Goal: Task Accomplishment & Management: Use online tool/utility

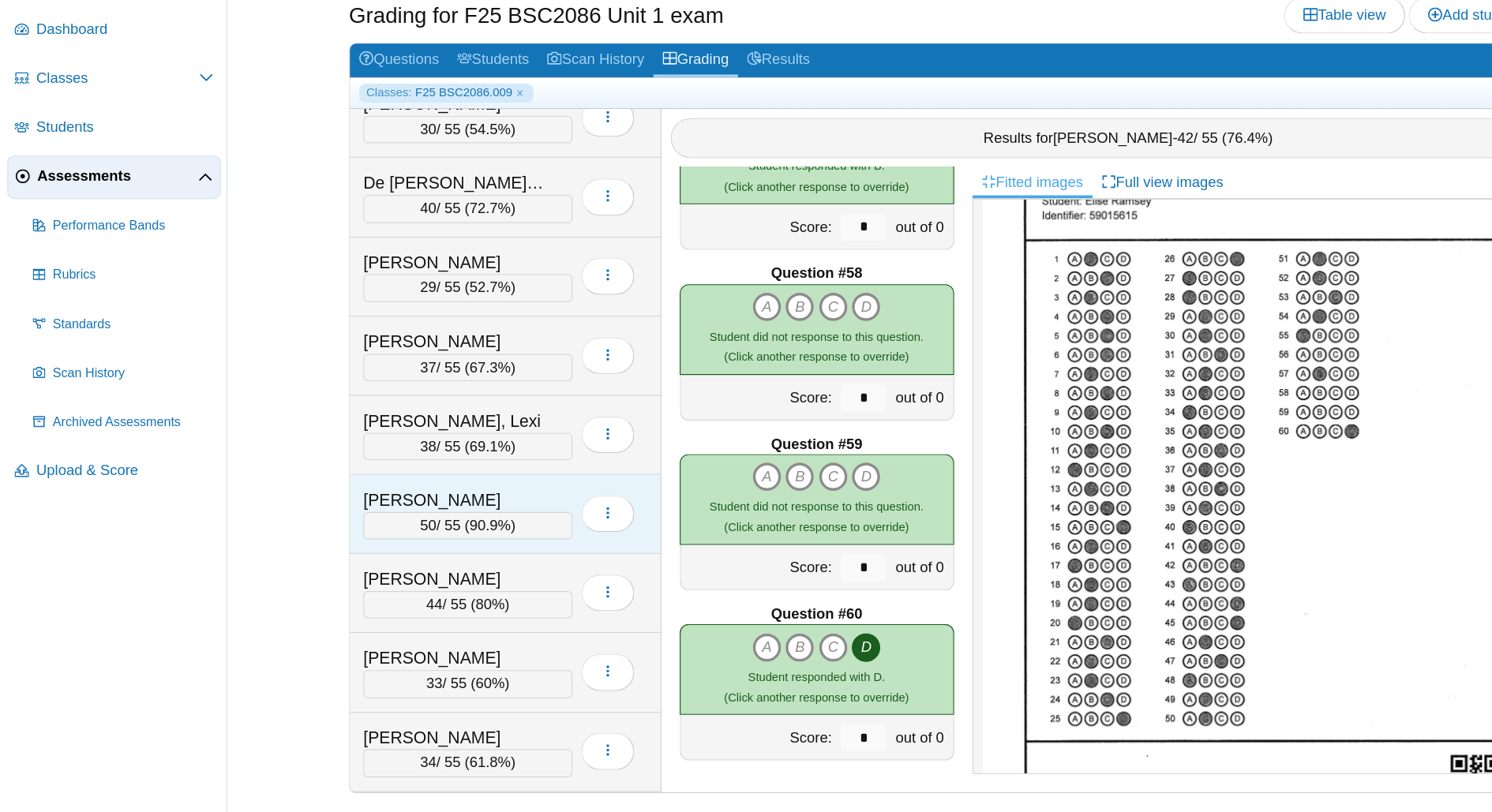
scroll to position [275, 0]
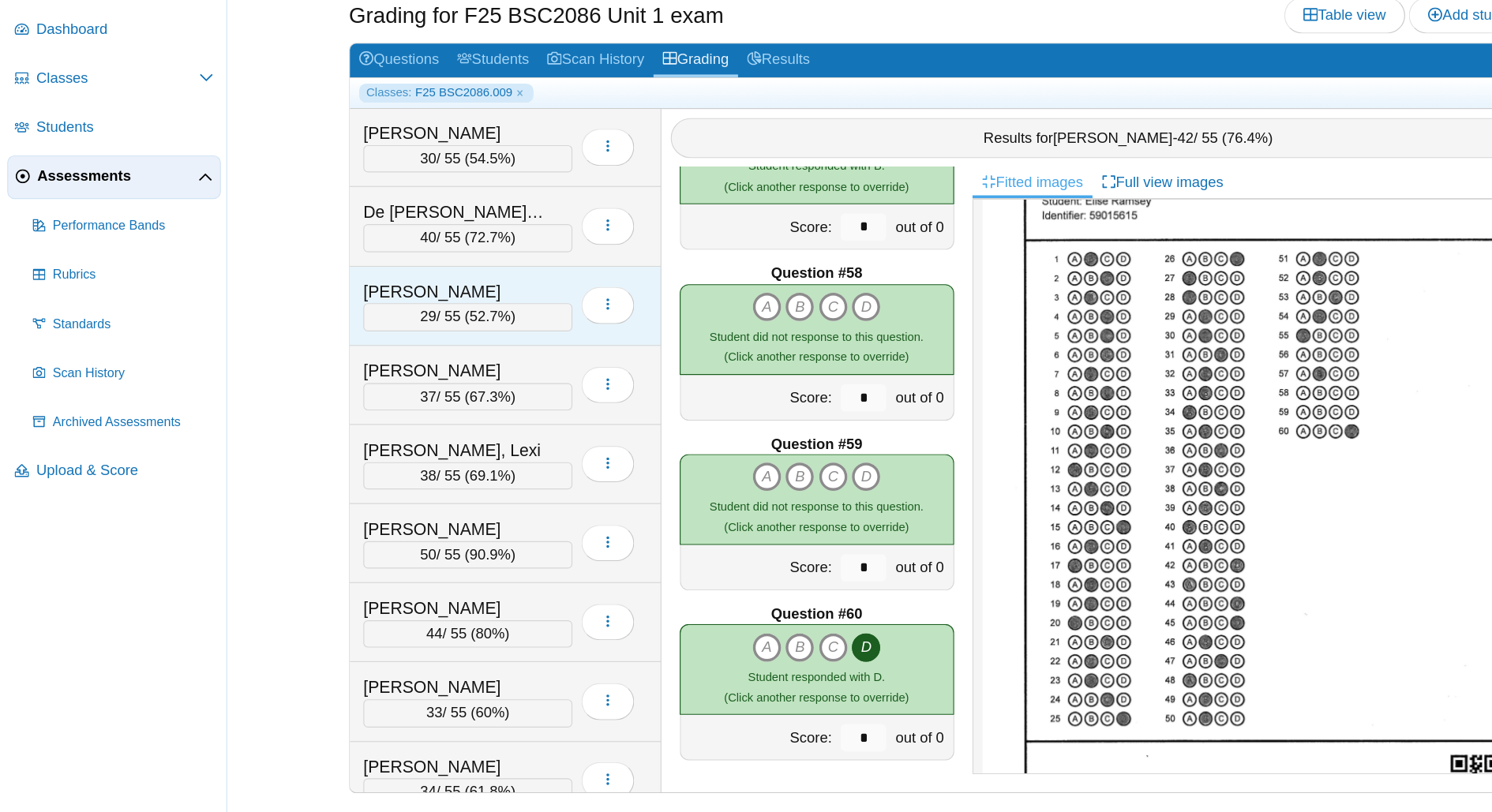
click at [412, 379] on span "52.7%" at bounding box center [426, 382] width 36 height 14
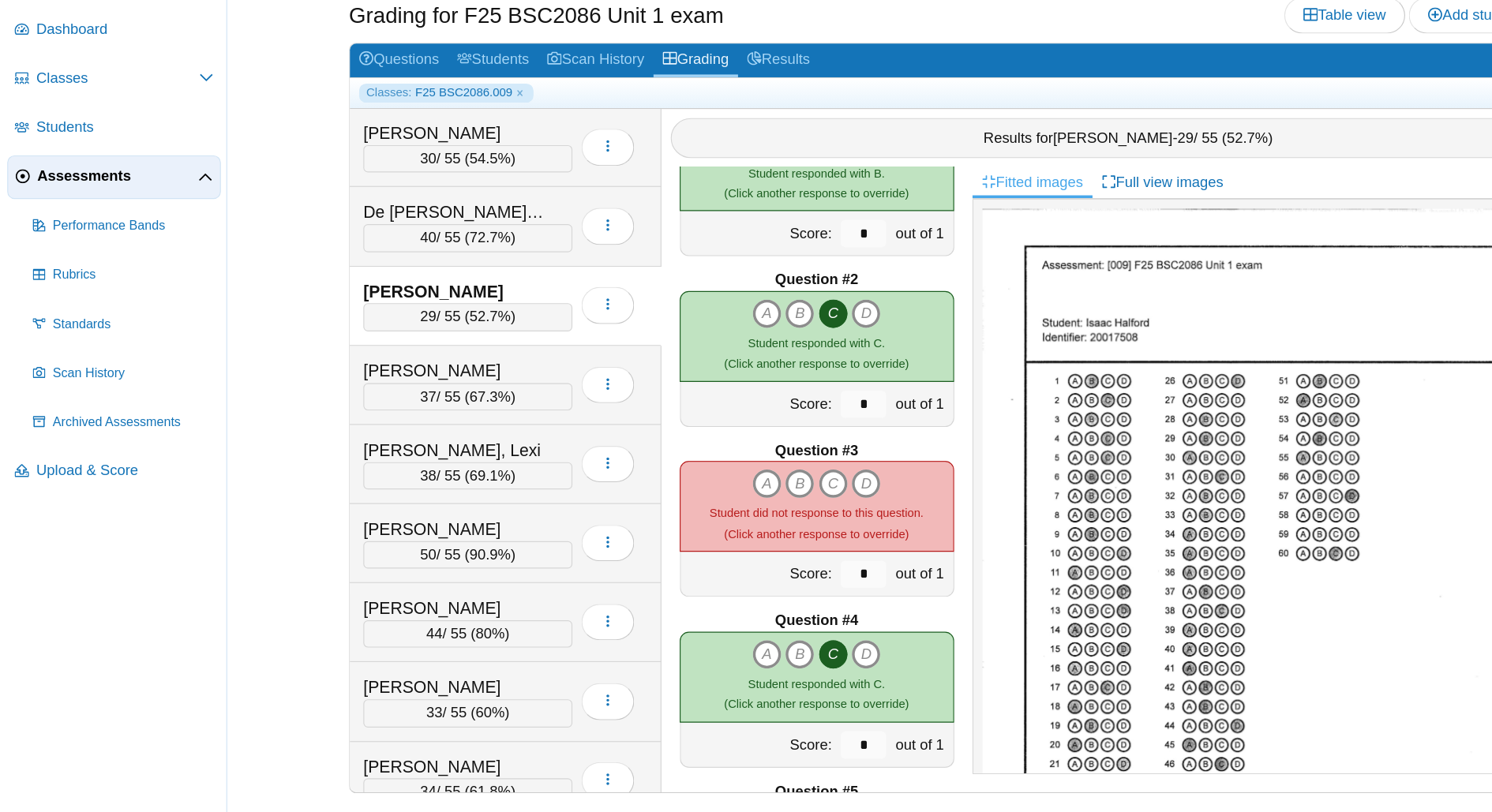
scroll to position [77, 0]
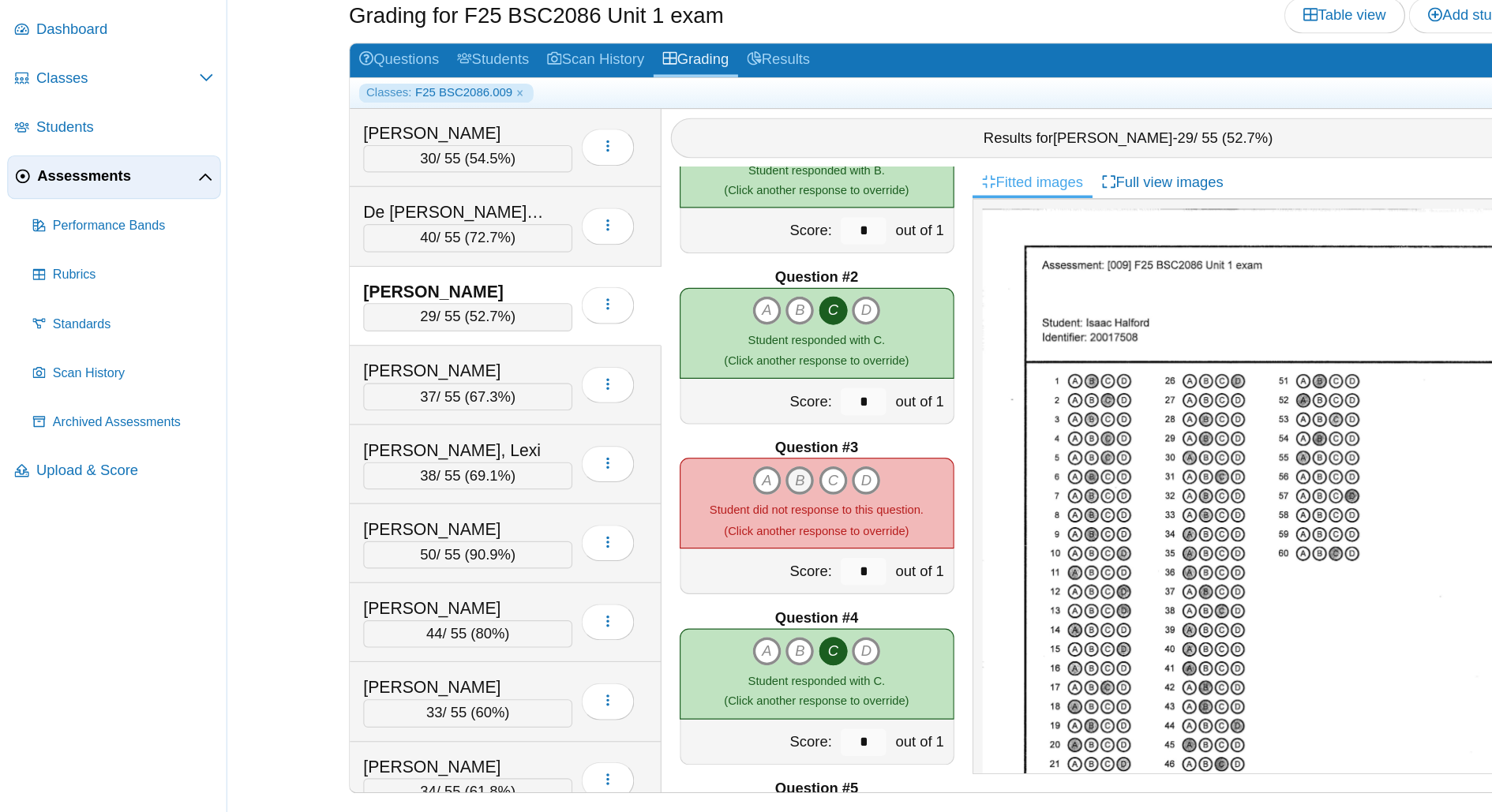
click at [687, 524] on icon "B" at bounding box center [694, 524] width 25 height 25
type input "*"
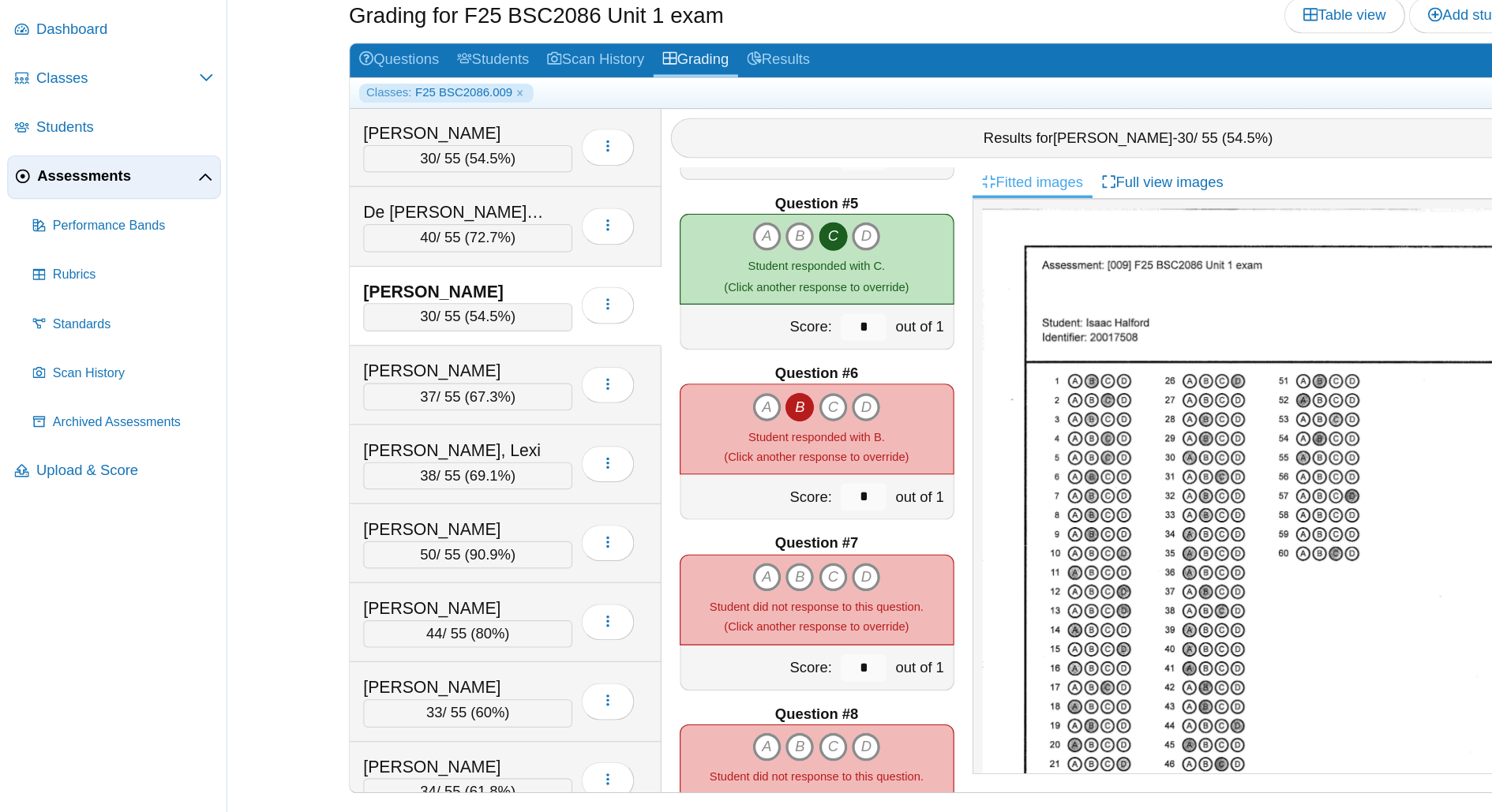
scroll to position [588, 0]
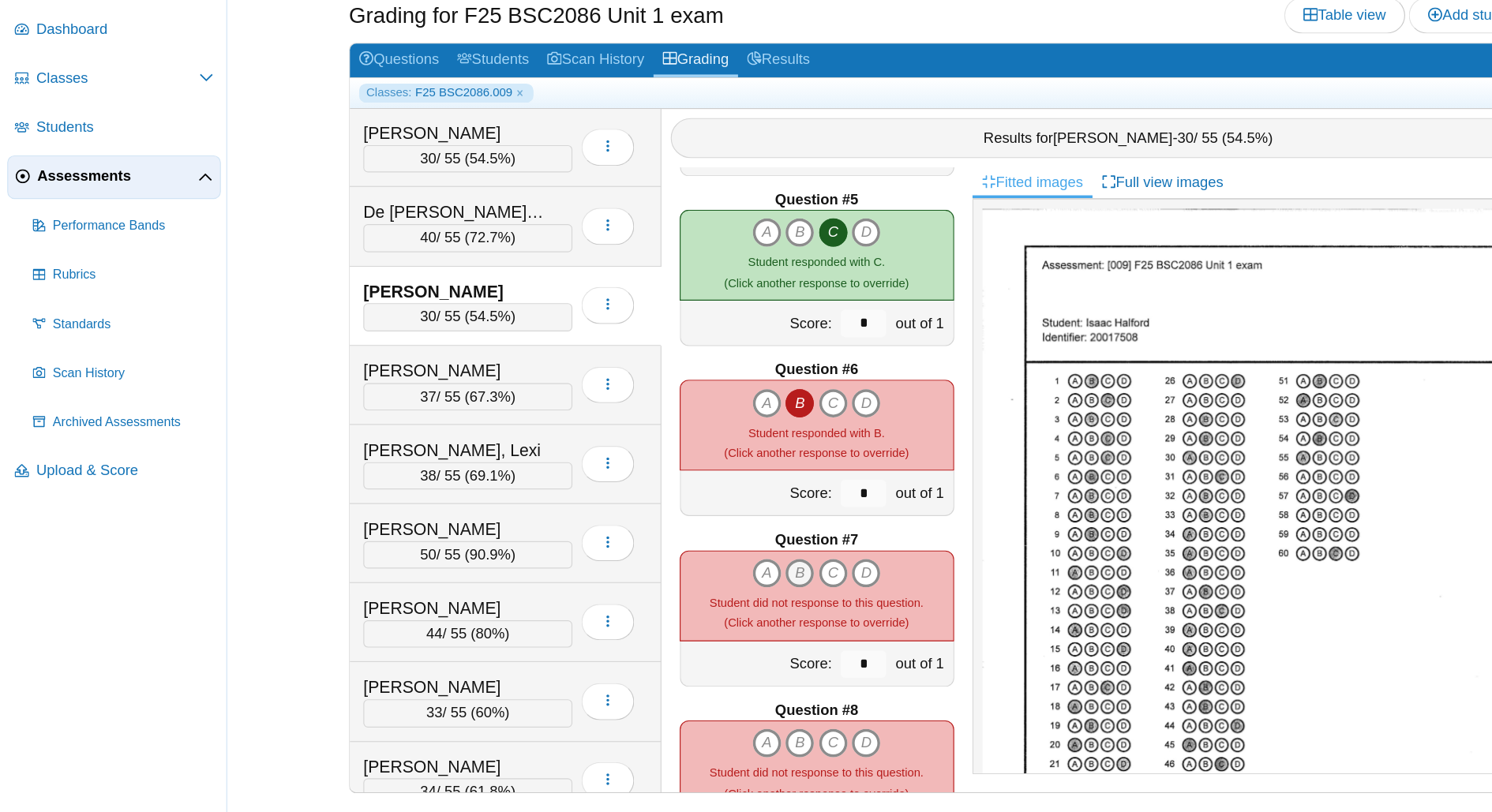
click at [693, 599] on icon "B" at bounding box center [694, 605] width 25 height 25
type input "*"
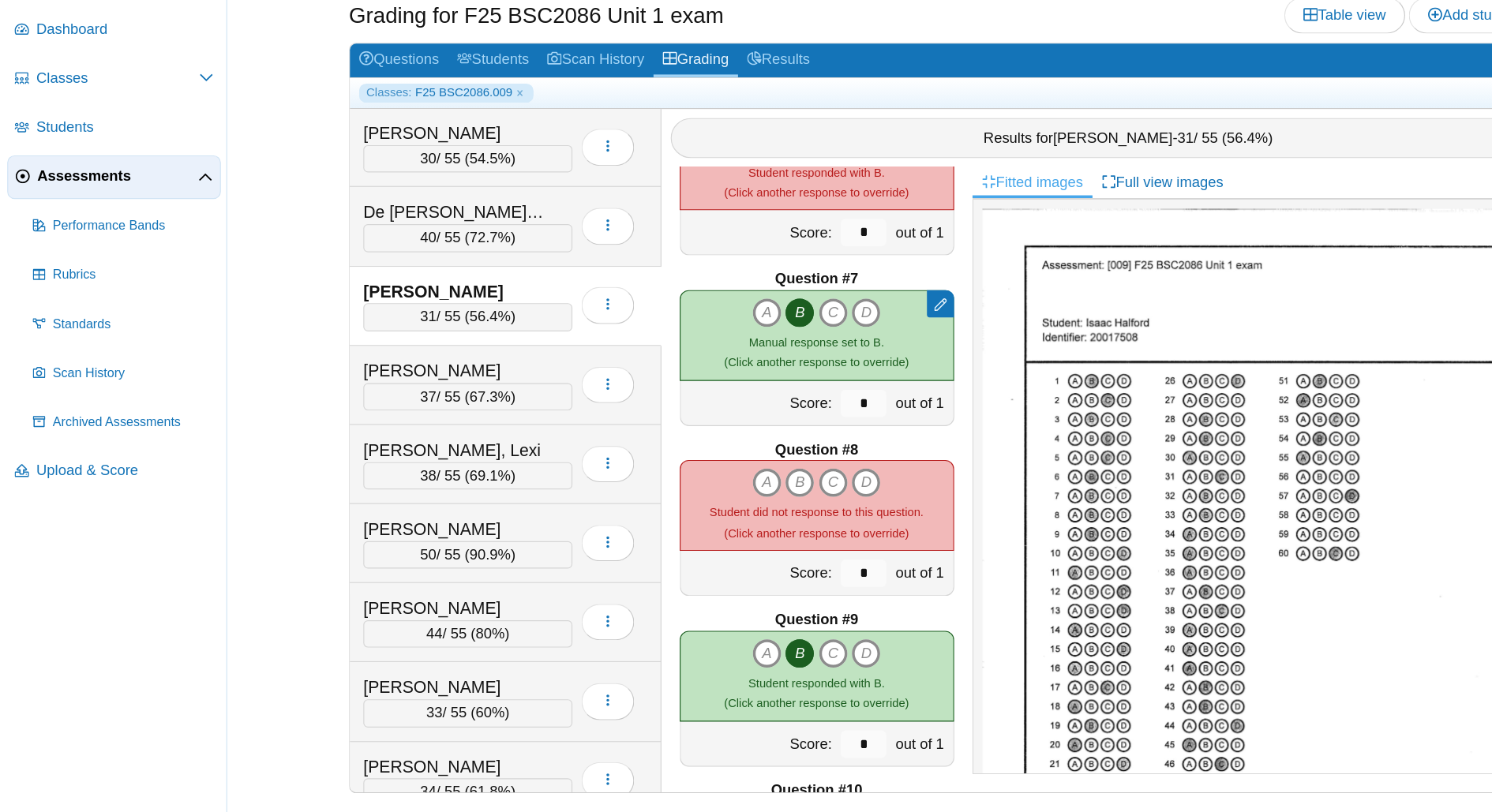
scroll to position [816, 0]
click at [691, 526] on icon "B" at bounding box center [694, 524] width 25 height 25
type input "*"
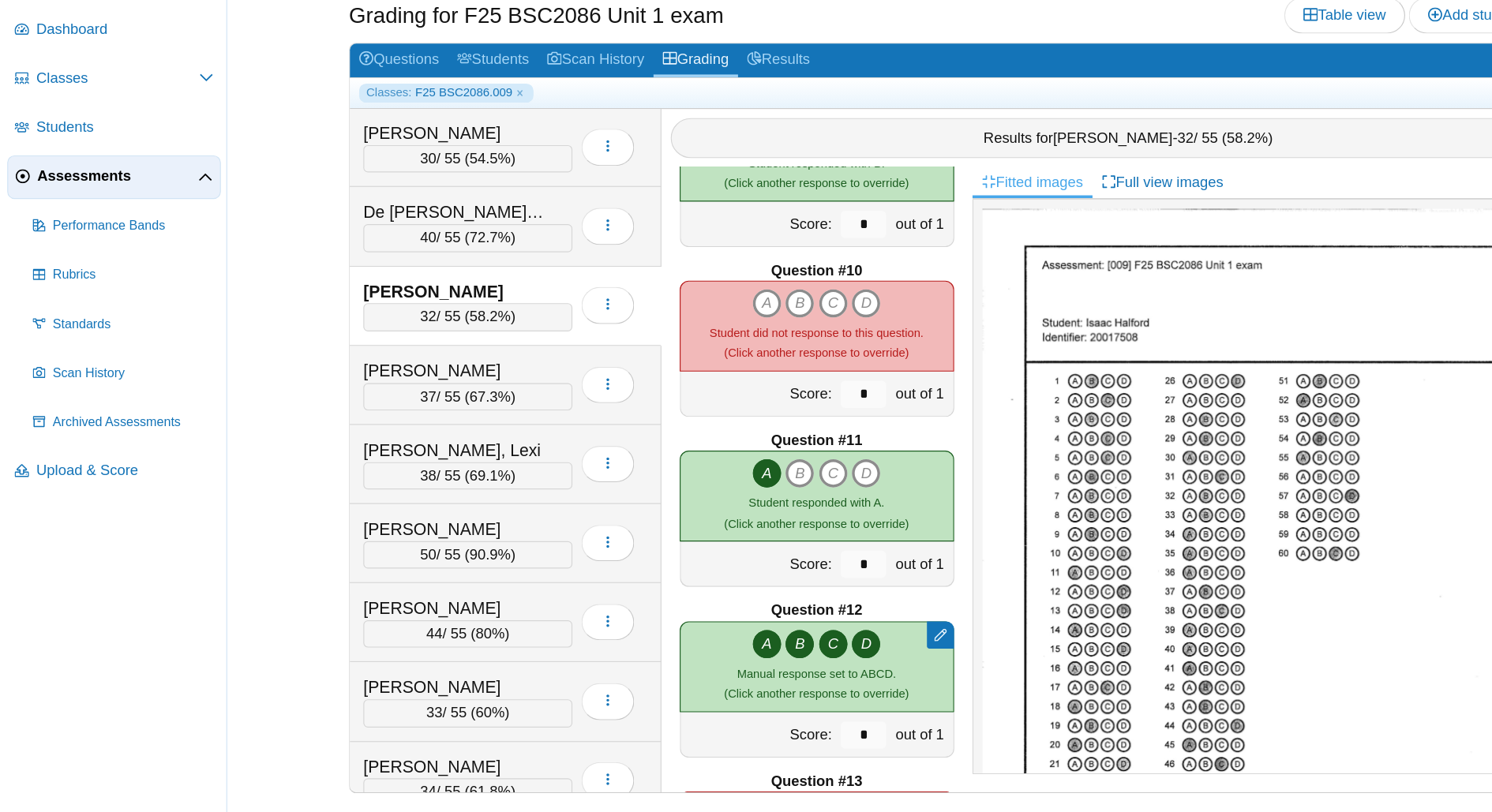
scroll to position [1271, 0]
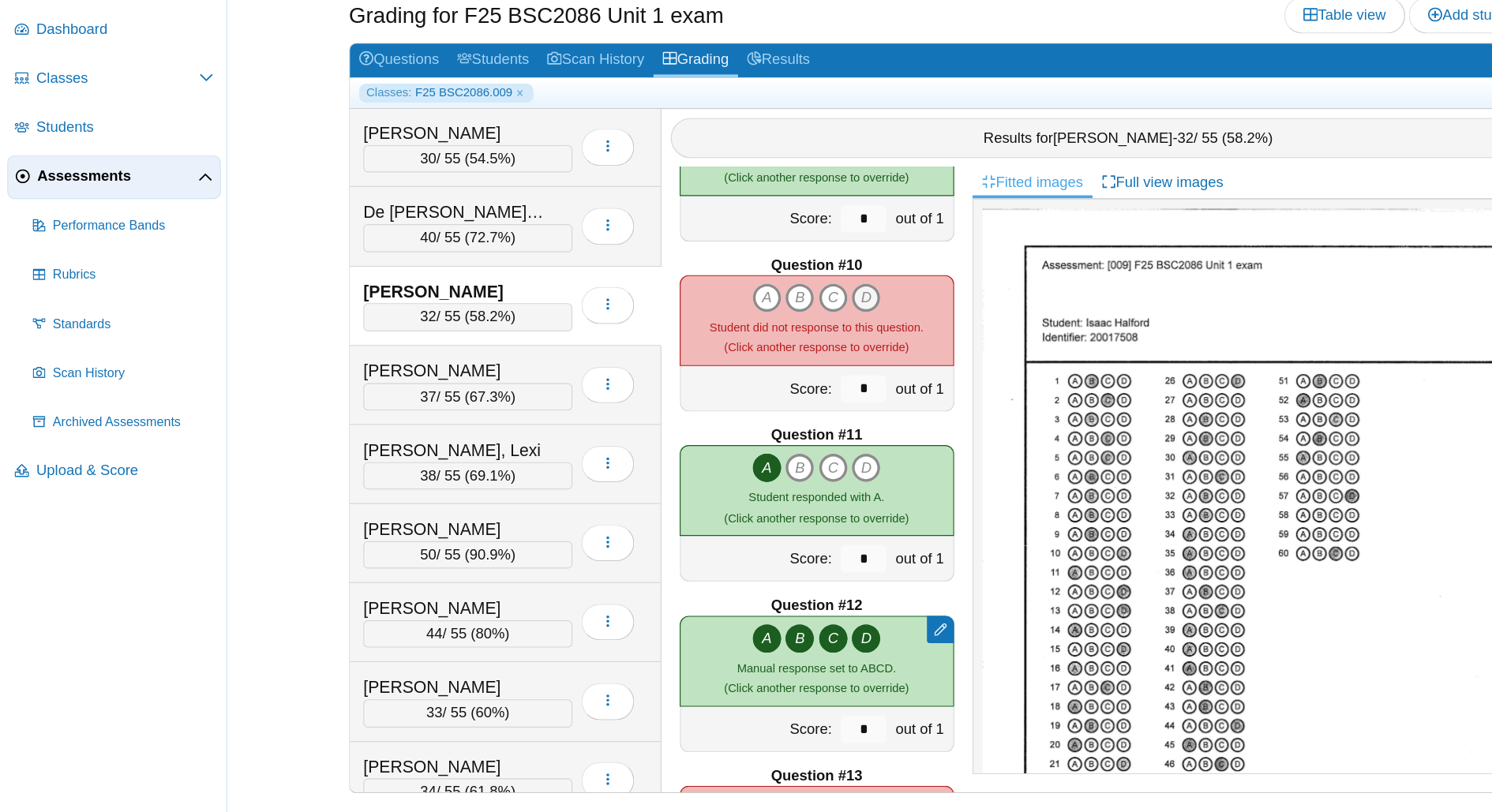
click at [752, 370] on icon "D" at bounding box center [752, 366] width 25 height 25
type input "*"
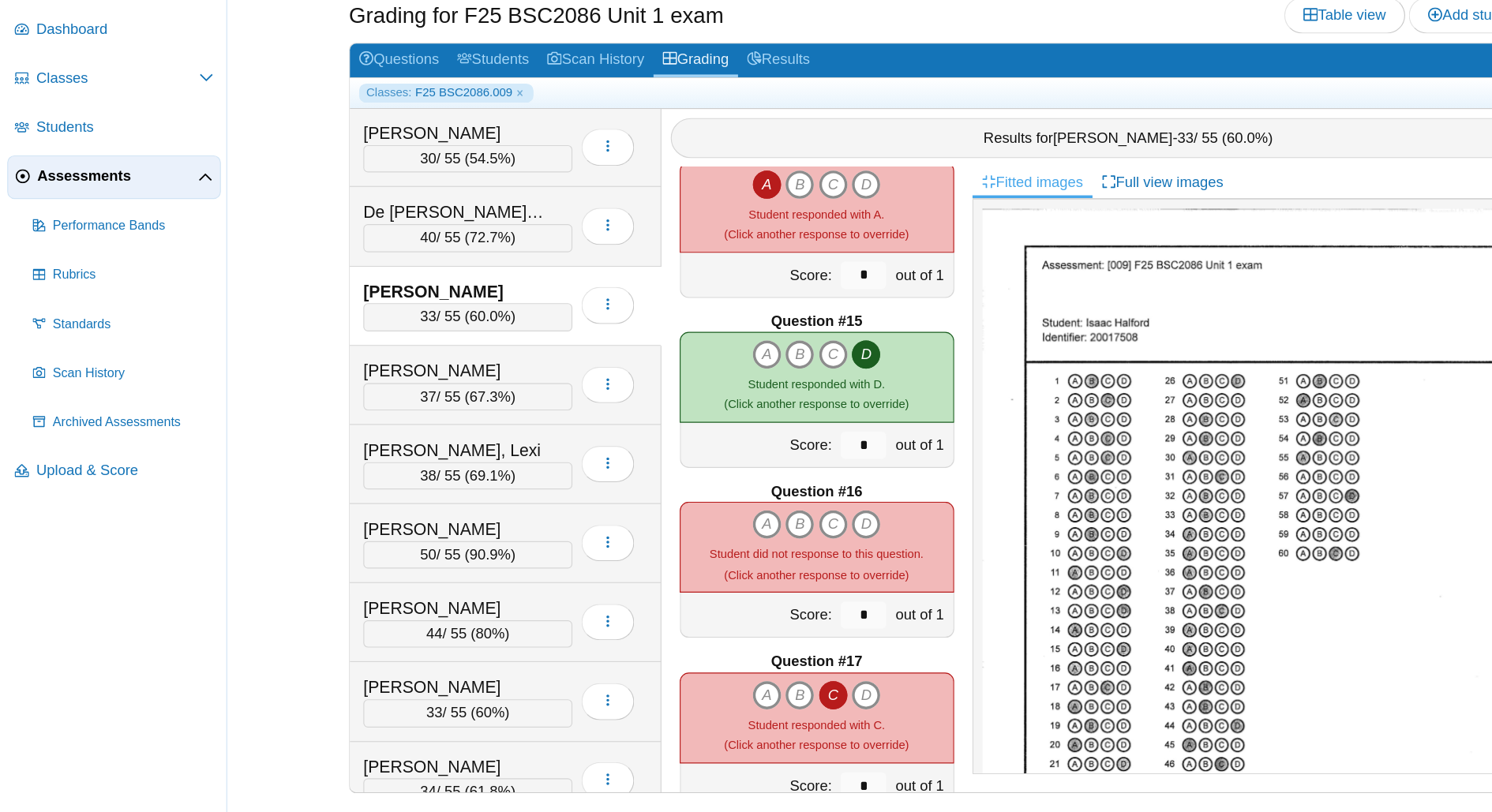
scroll to position [1962, 0]
click at [664, 559] on icon "A" at bounding box center [666, 561] width 25 height 25
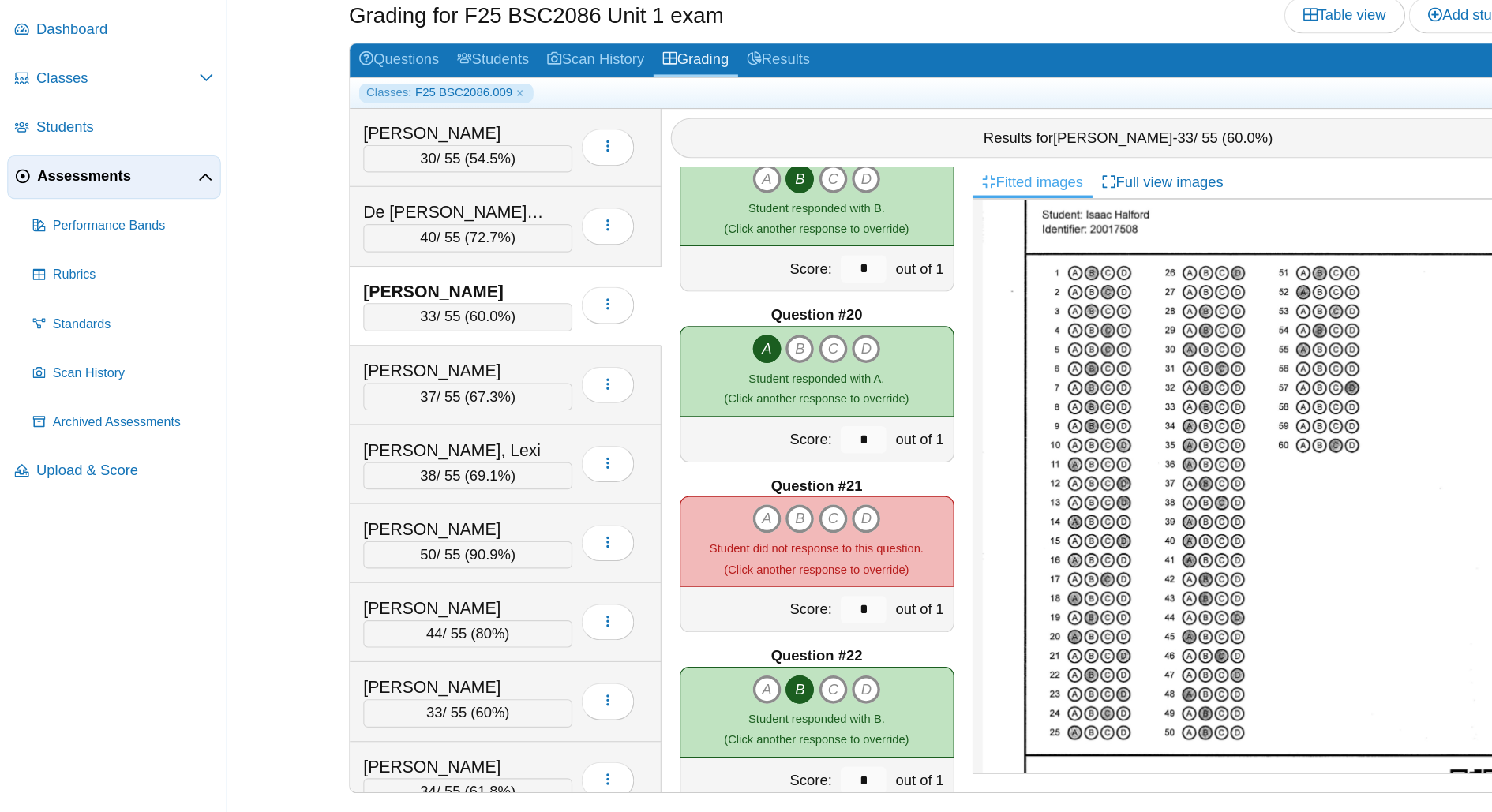
scroll to position [102, 0]
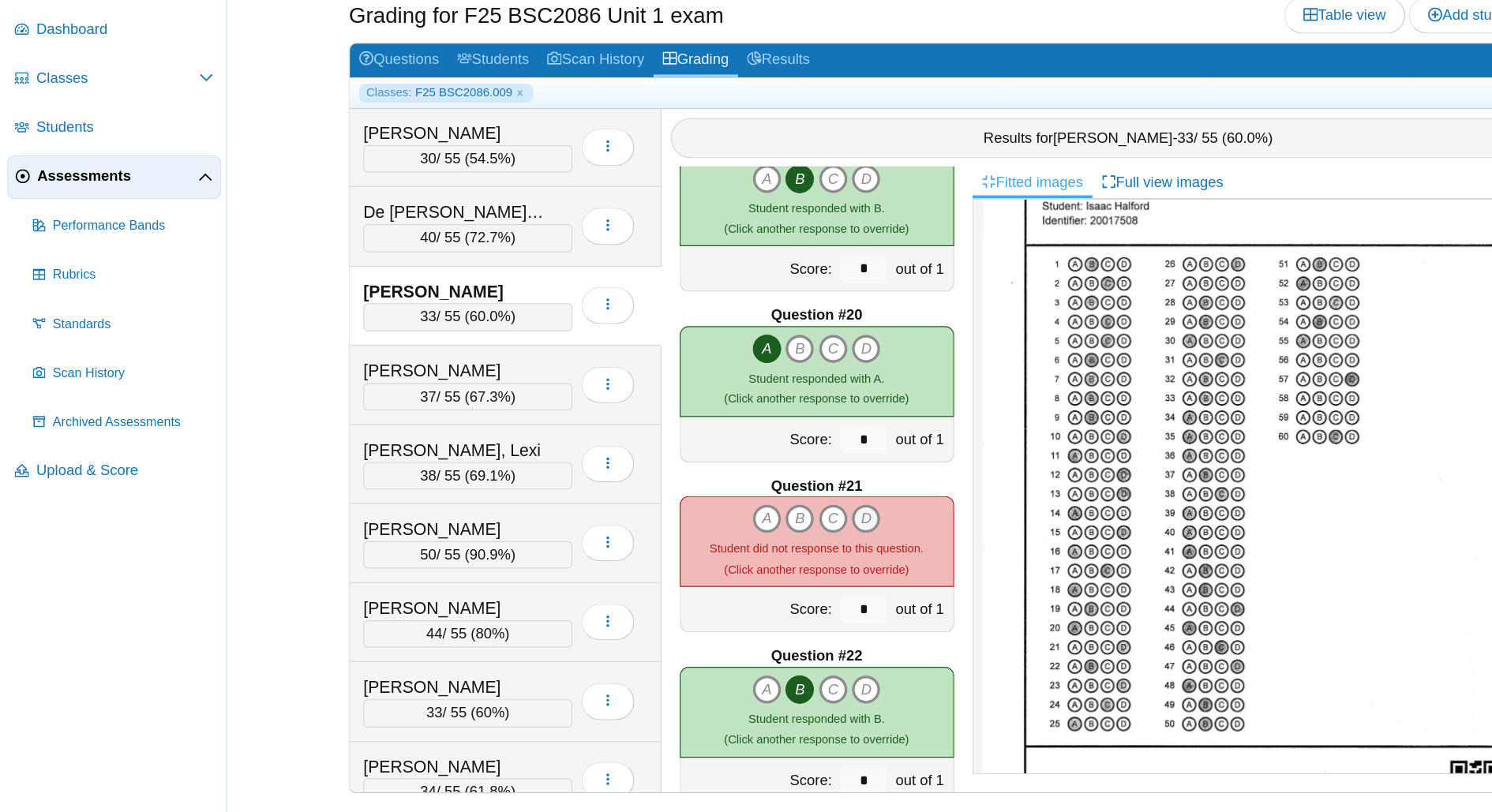
click at [749, 551] on icon "D" at bounding box center [752, 557] width 25 height 25
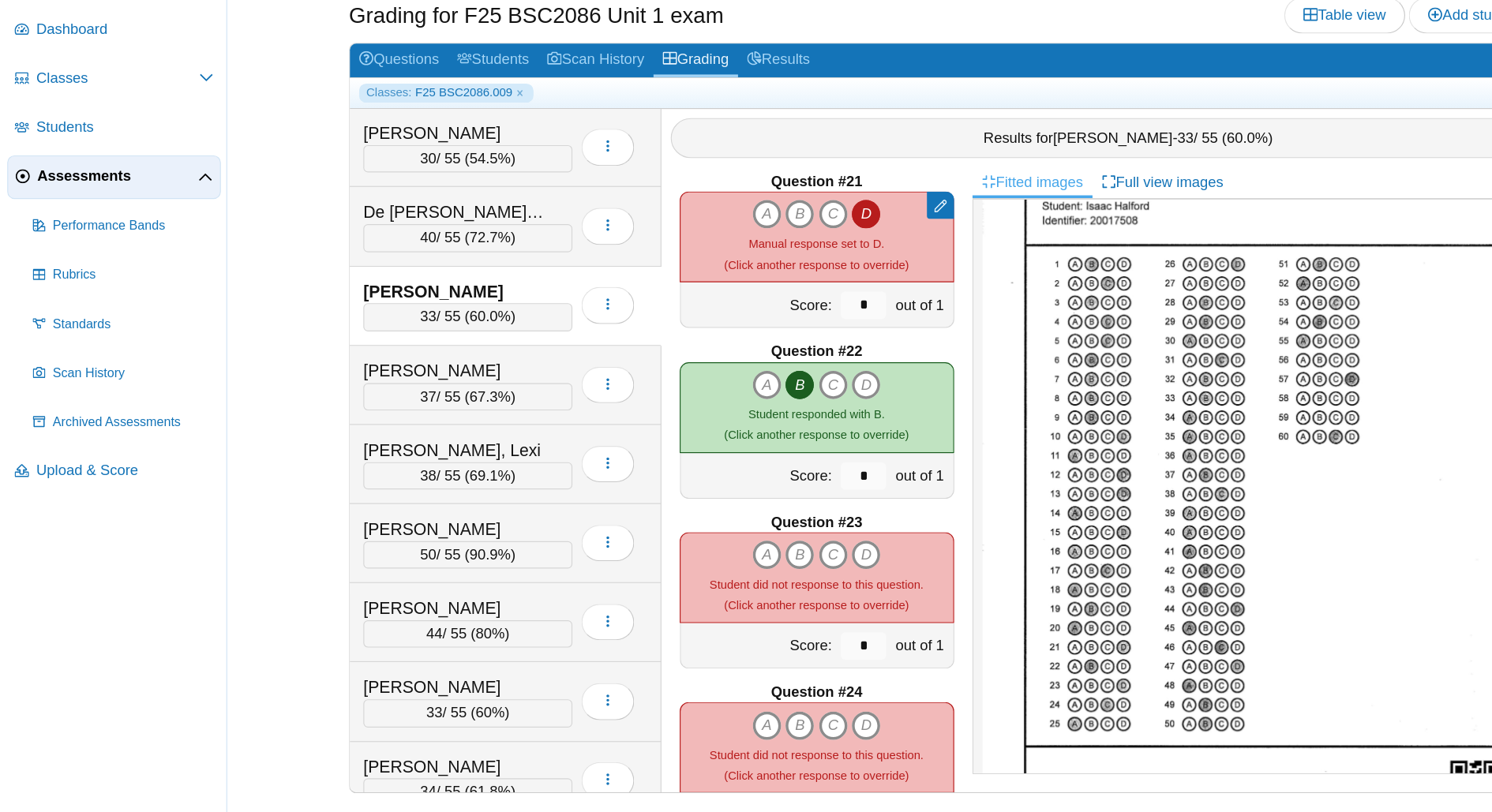
scroll to position [2975, 0]
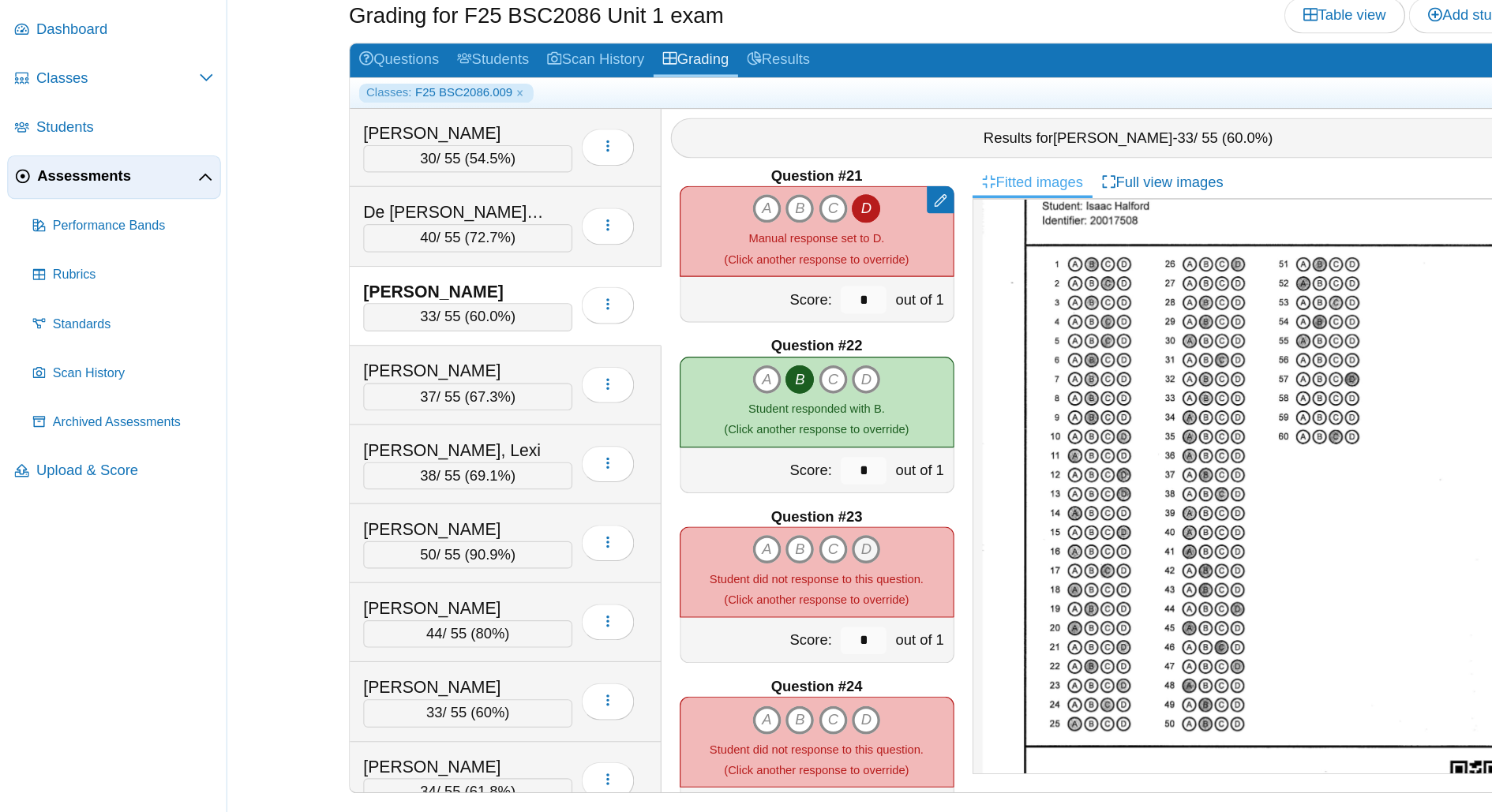
click at [753, 578] on icon "D" at bounding box center [752, 584] width 25 height 25
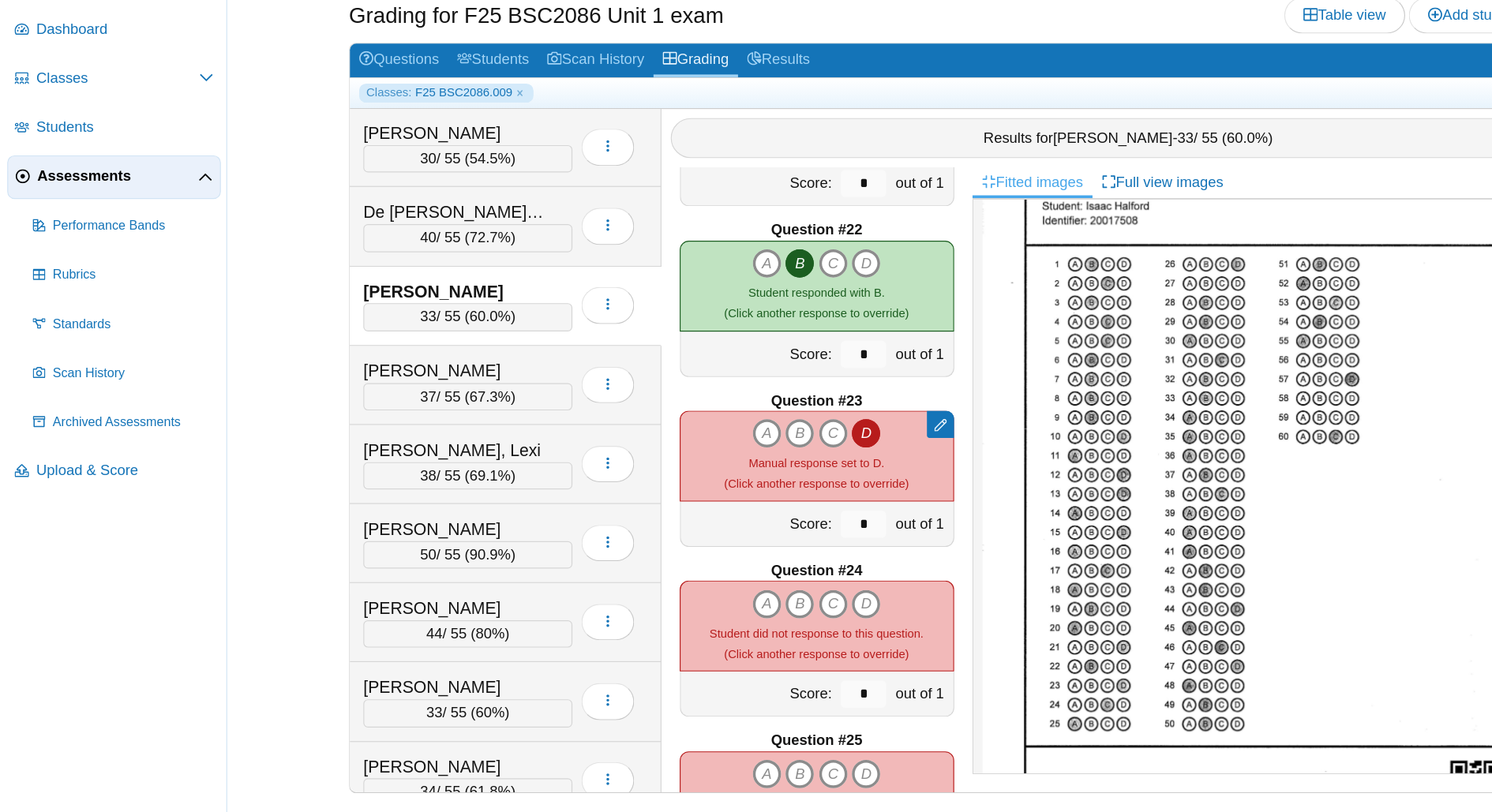
scroll to position [126, 0]
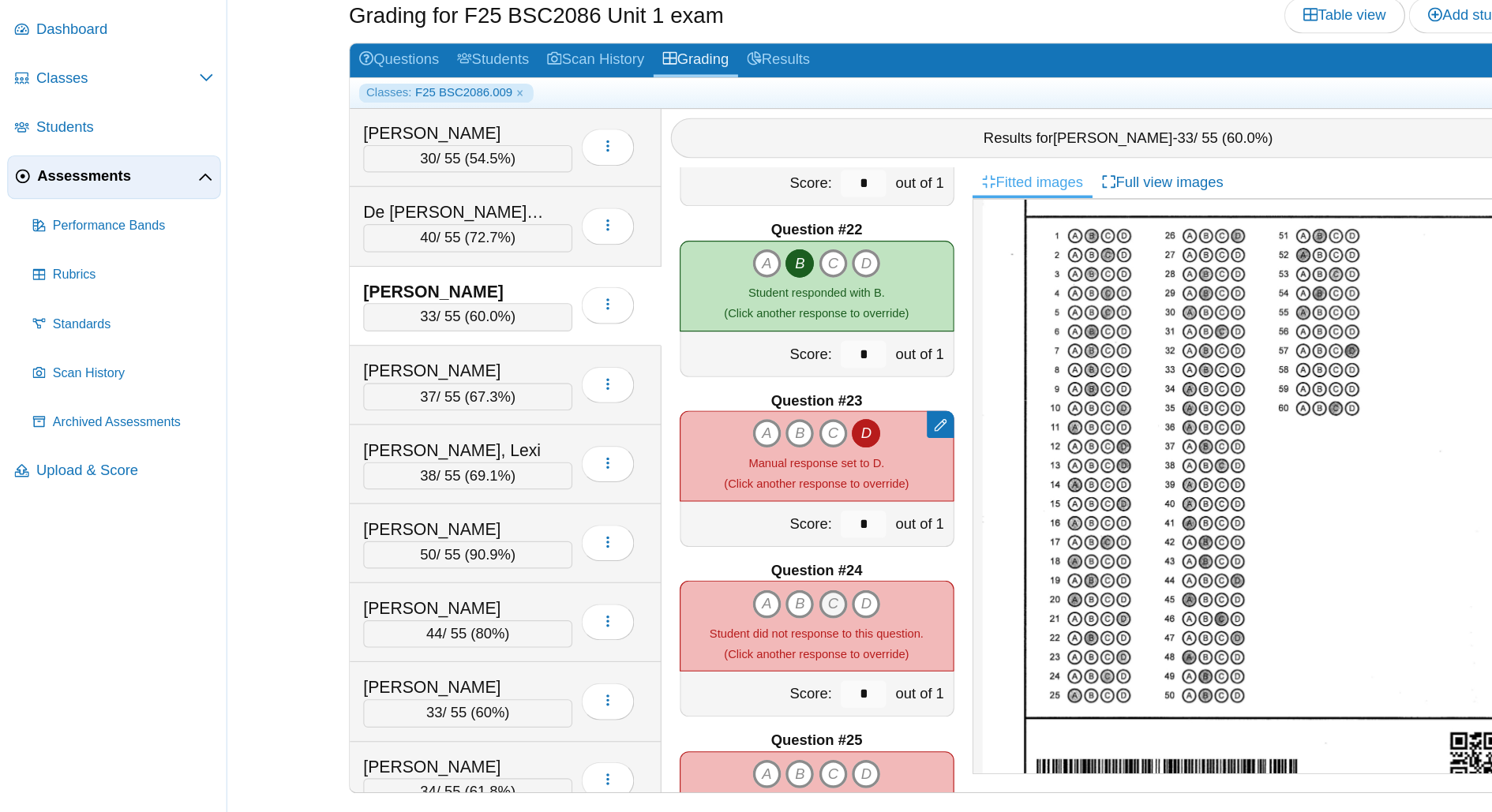
click at [726, 626] on icon "C" at bounding box center [724, 631] width 25 height 25
type input "*"
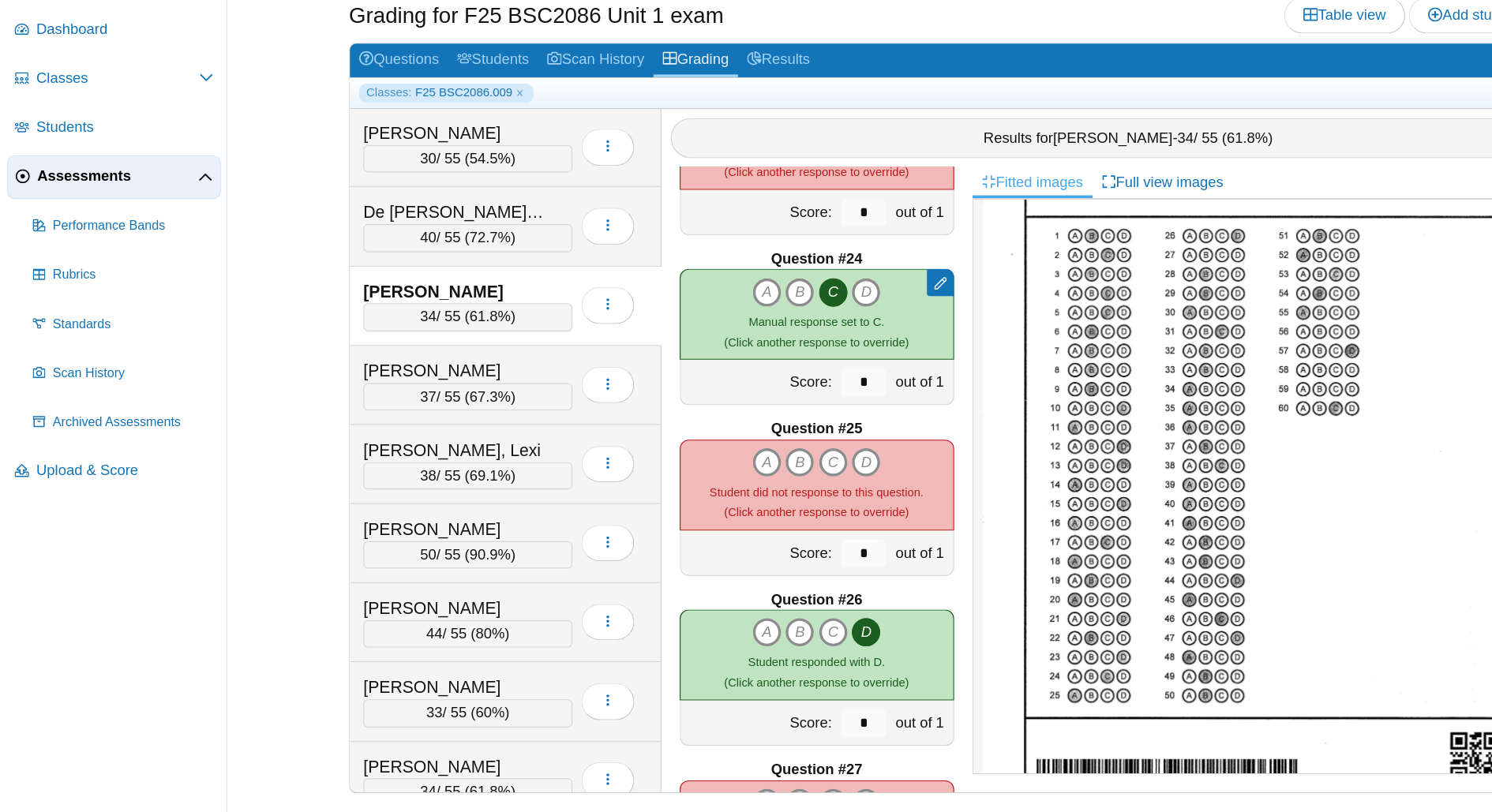
scroll to position [3358, 0]
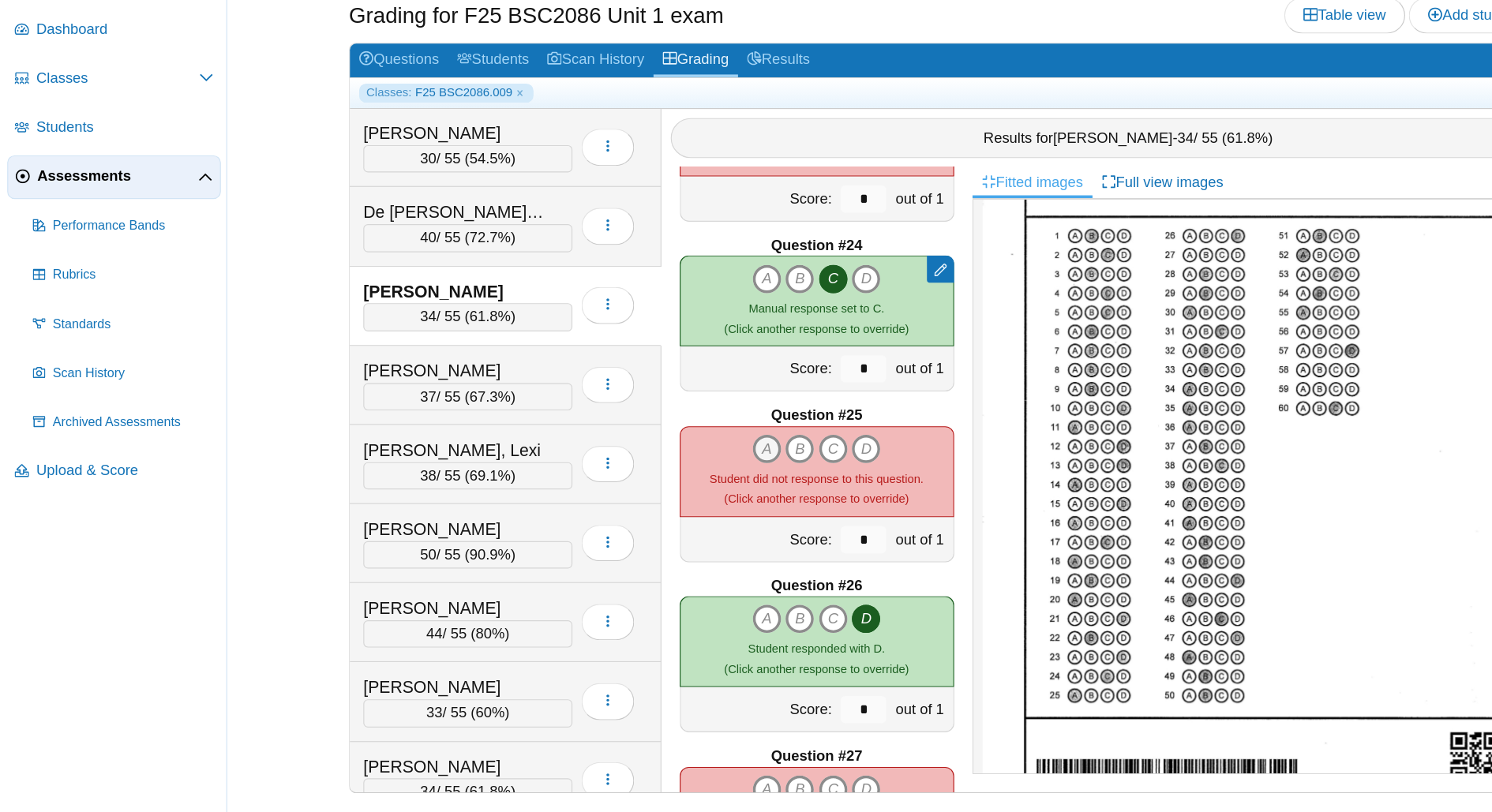
click at [654, 484] on icon "A" at bounding box center [666, 497] width 25 height 25
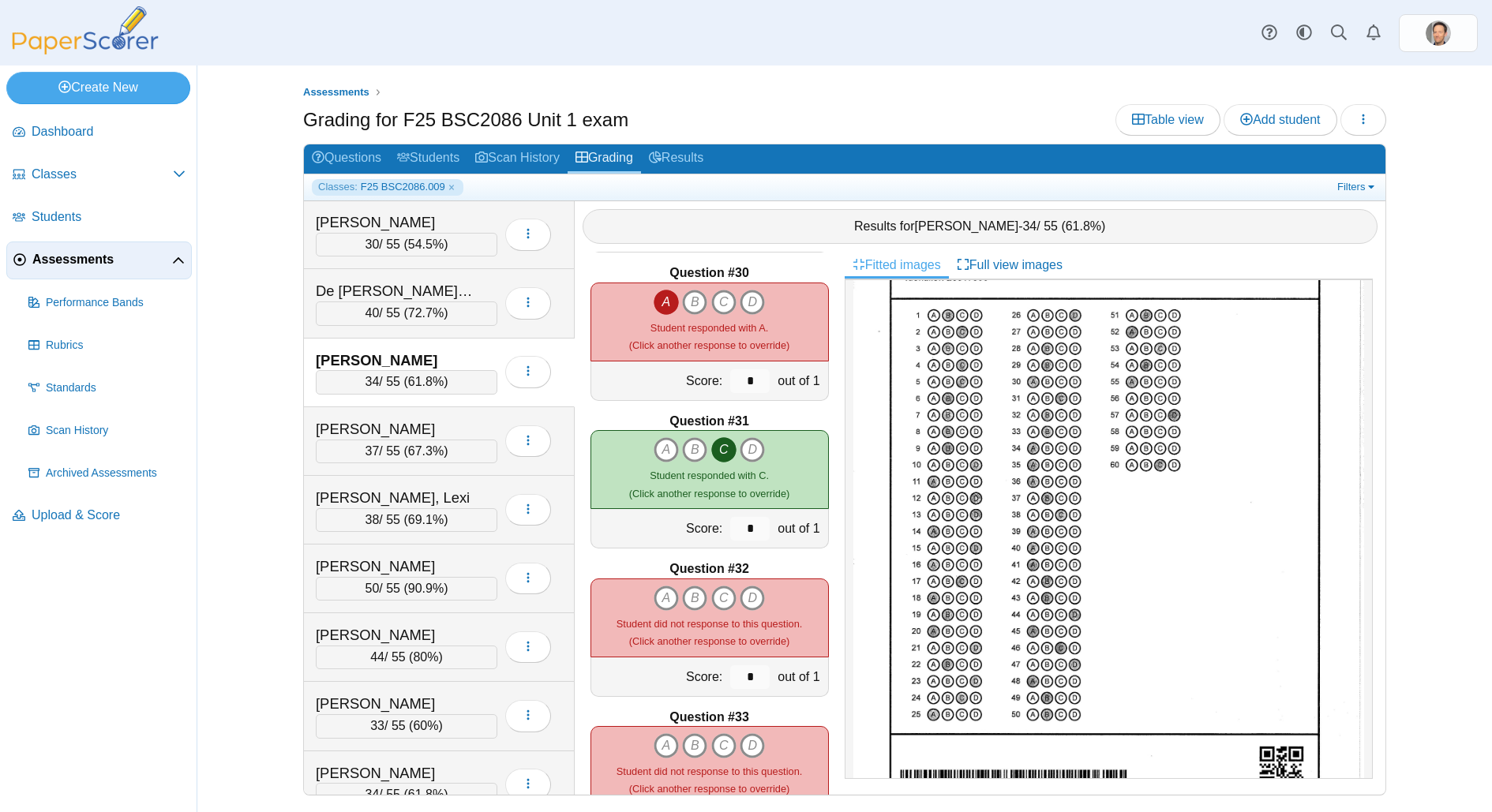
scroll to position [4434, 0]
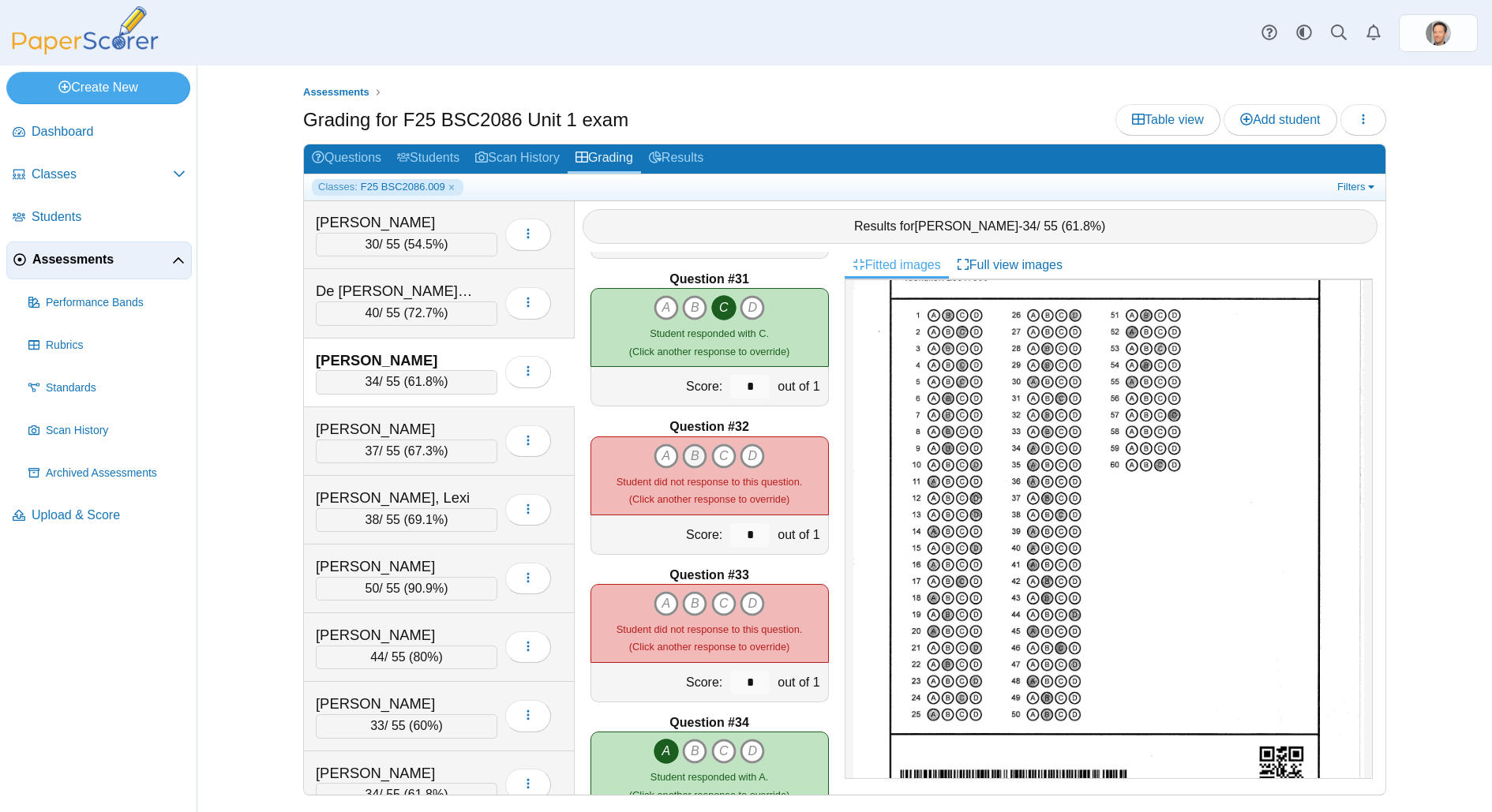
click at [697, 453] on icon "B" at bounding box center [694, 456] width 25 height 25
type input "*"
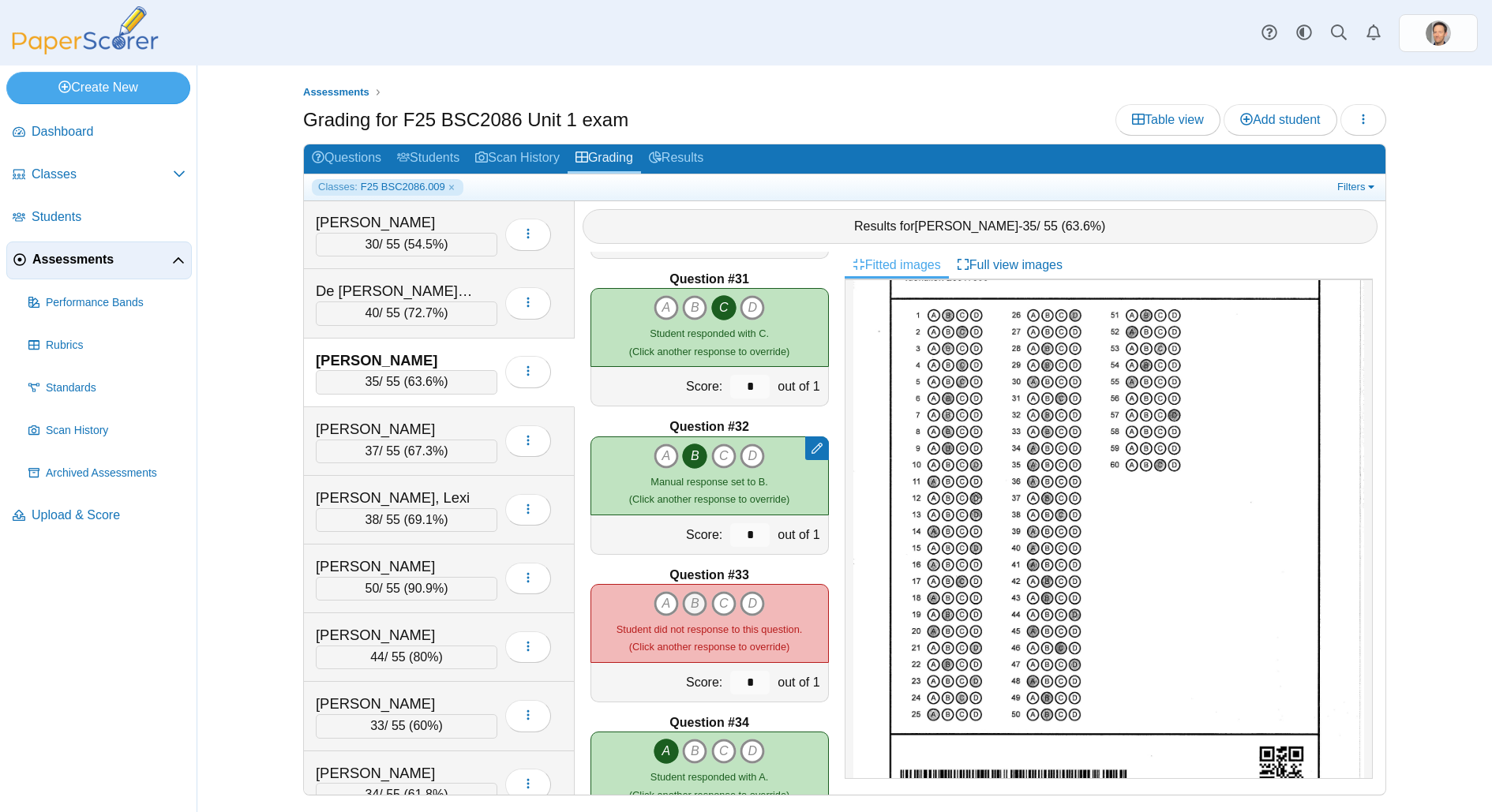
click at [690, 604] on icon "B" at bounding box center [694, 604] width 25 height 25
type input "*"
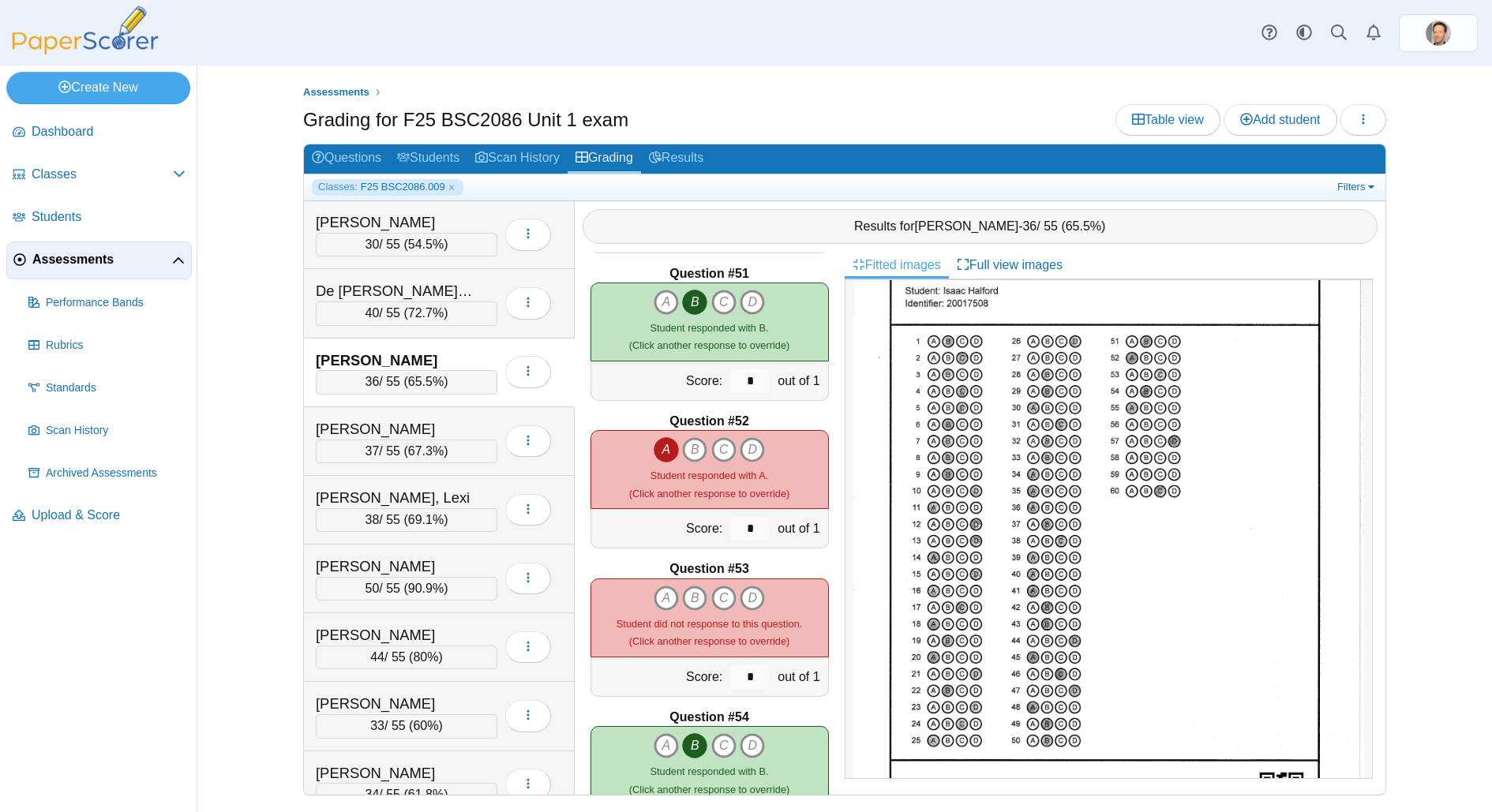
scroll to position [7438, 0]
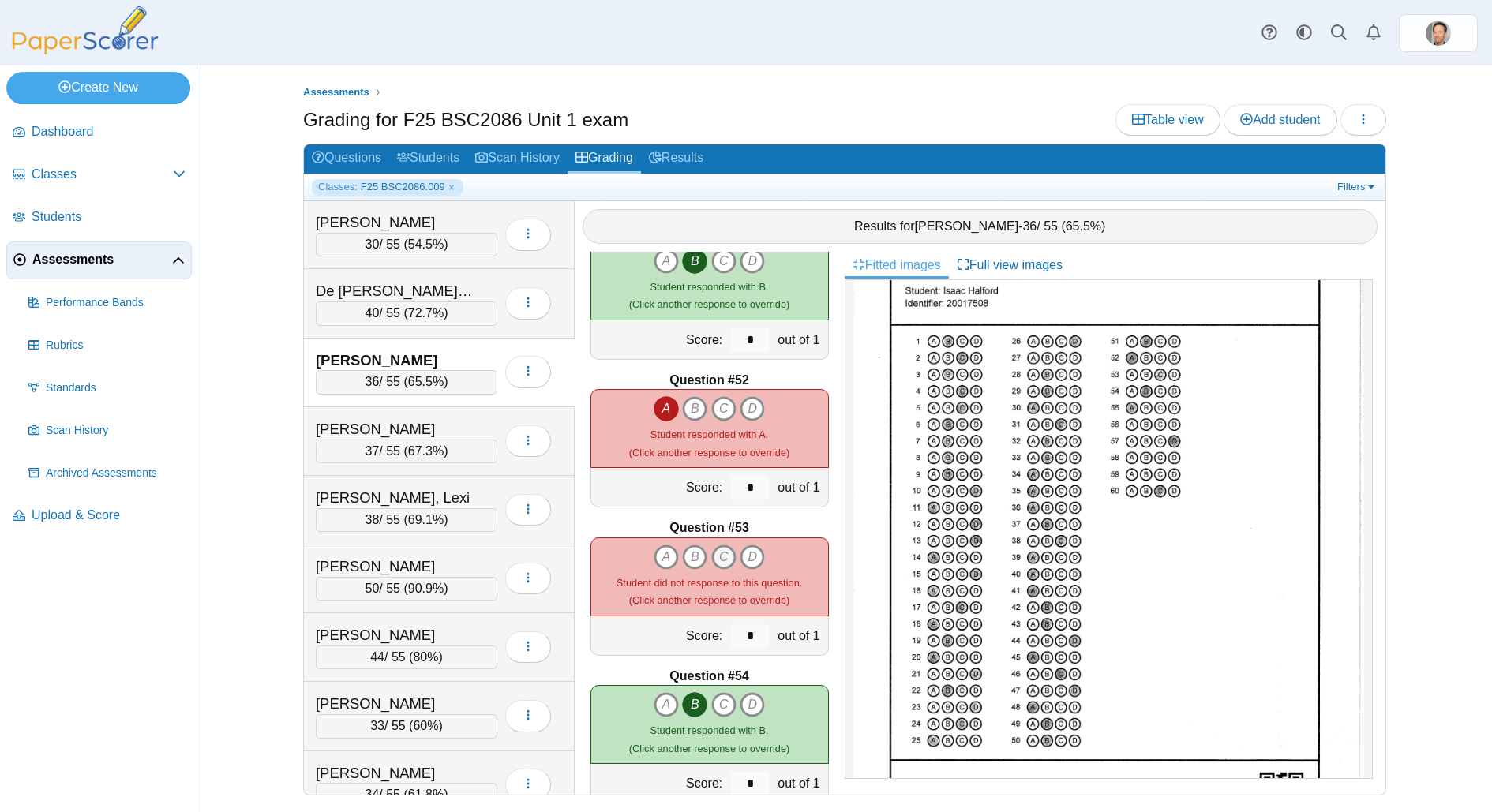
click at [730, 558] on icon "C" at bounding box center [724, 557] width 25 height 25
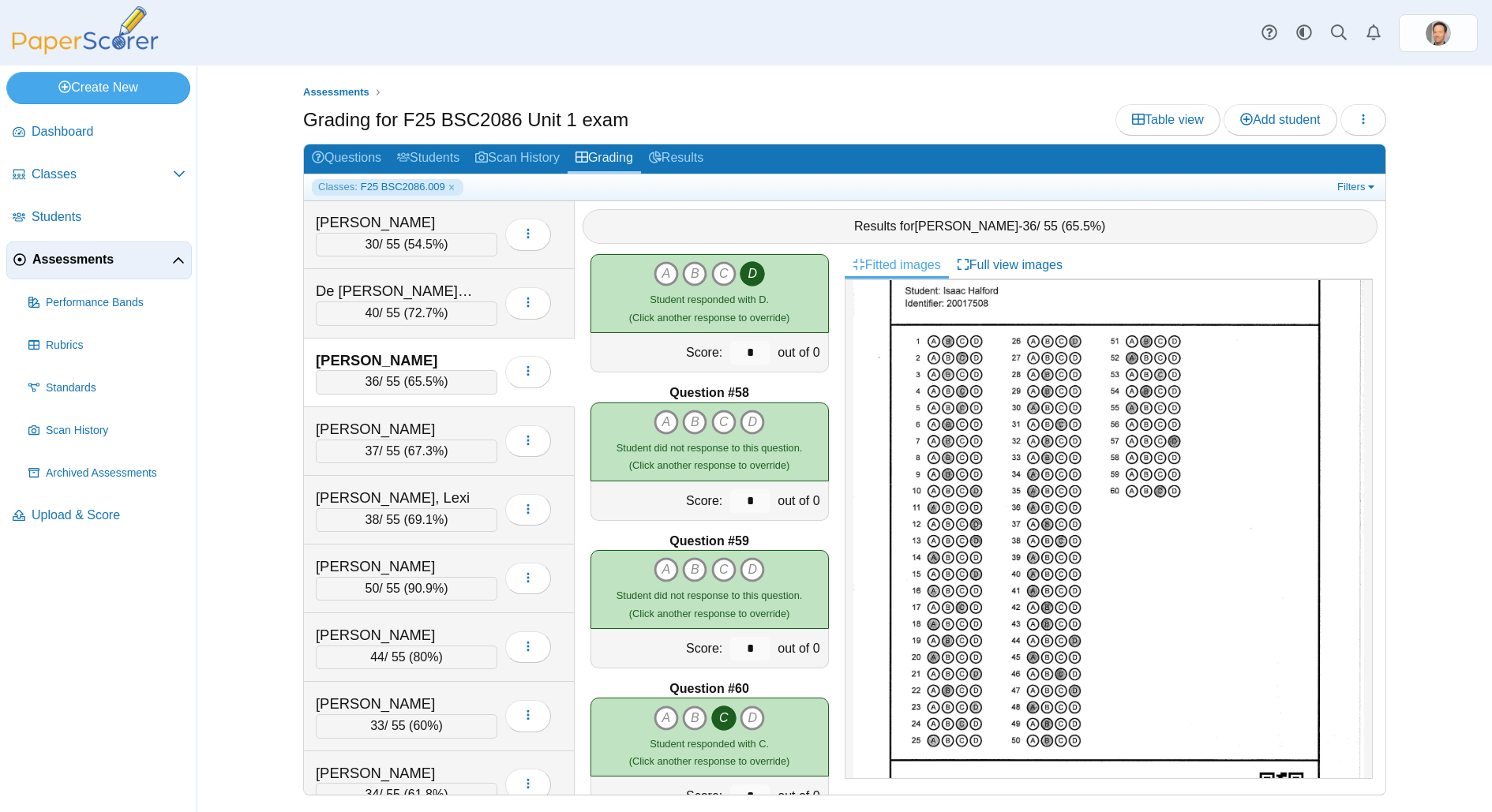
scroll to position [8312, 0]
click at [430, 375] on span "65.5%" at bounding box center [426, 382] width 36 height 14
click at [412, 448] on span "67.3%" at bounding box center [426, 451] width 36 height 14
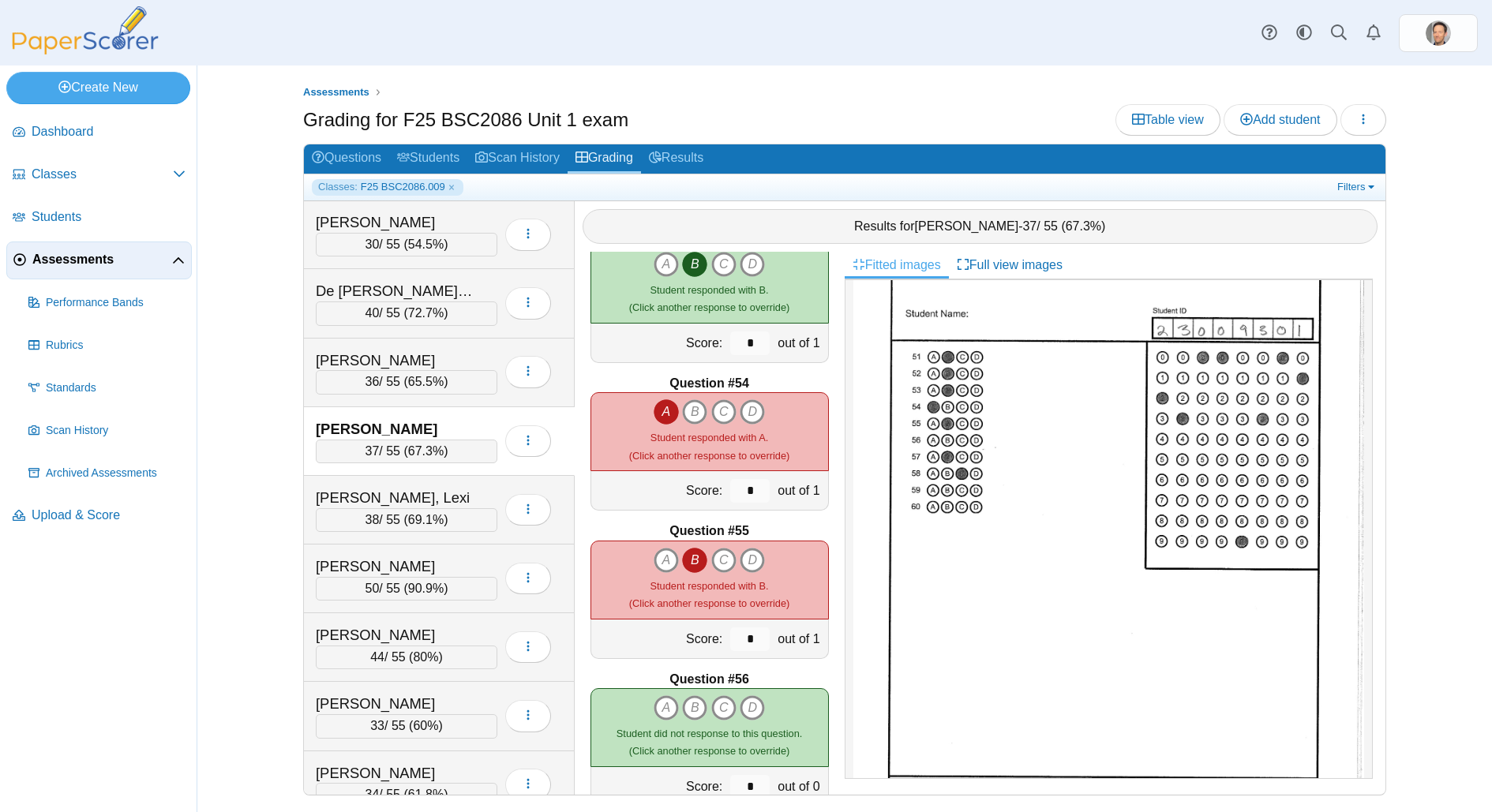
scroll to position [769, 0]
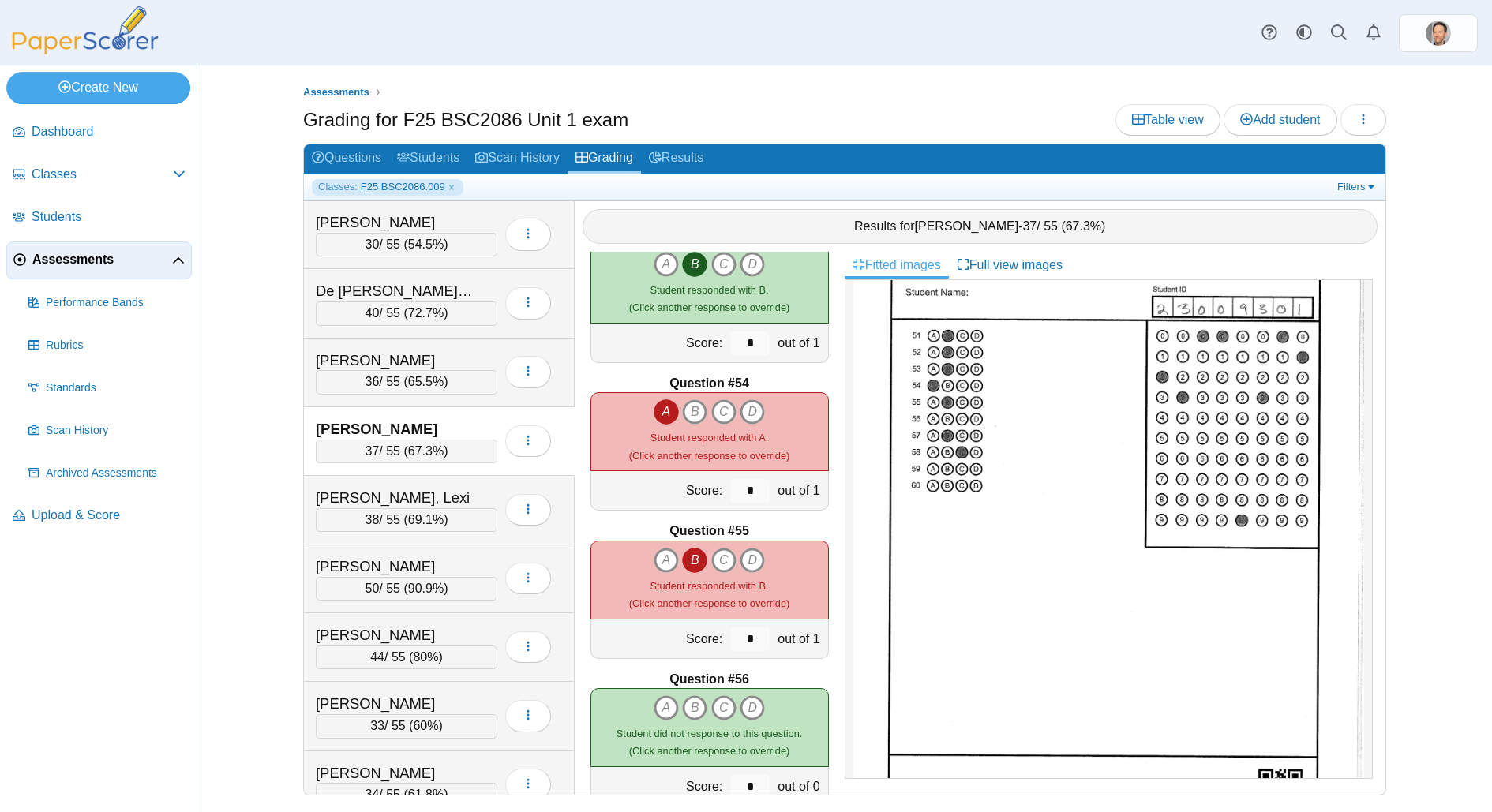
click at [431, 444] on span "67.3%" at bounding box center [426, 451] width 36 height 14
click at [390, 509] on div "38 / 55 ( 69.1% )" at bounding box center [407, 520] width 182 height 23
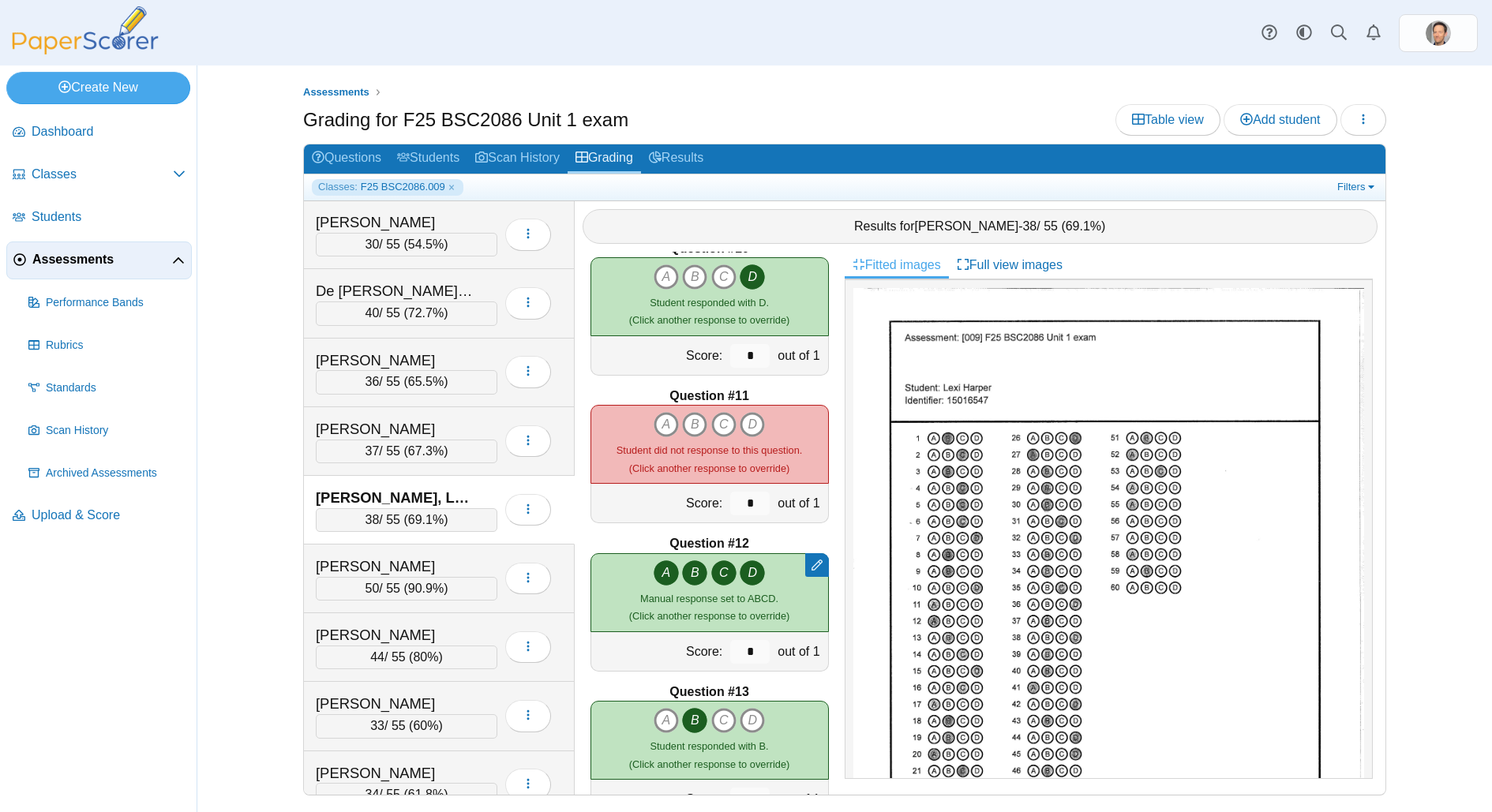
scroll to position [1361, 0]
click at [666, 420] on icon "A" at bounding box center [666, 422] width 25 height 25
type input "*"
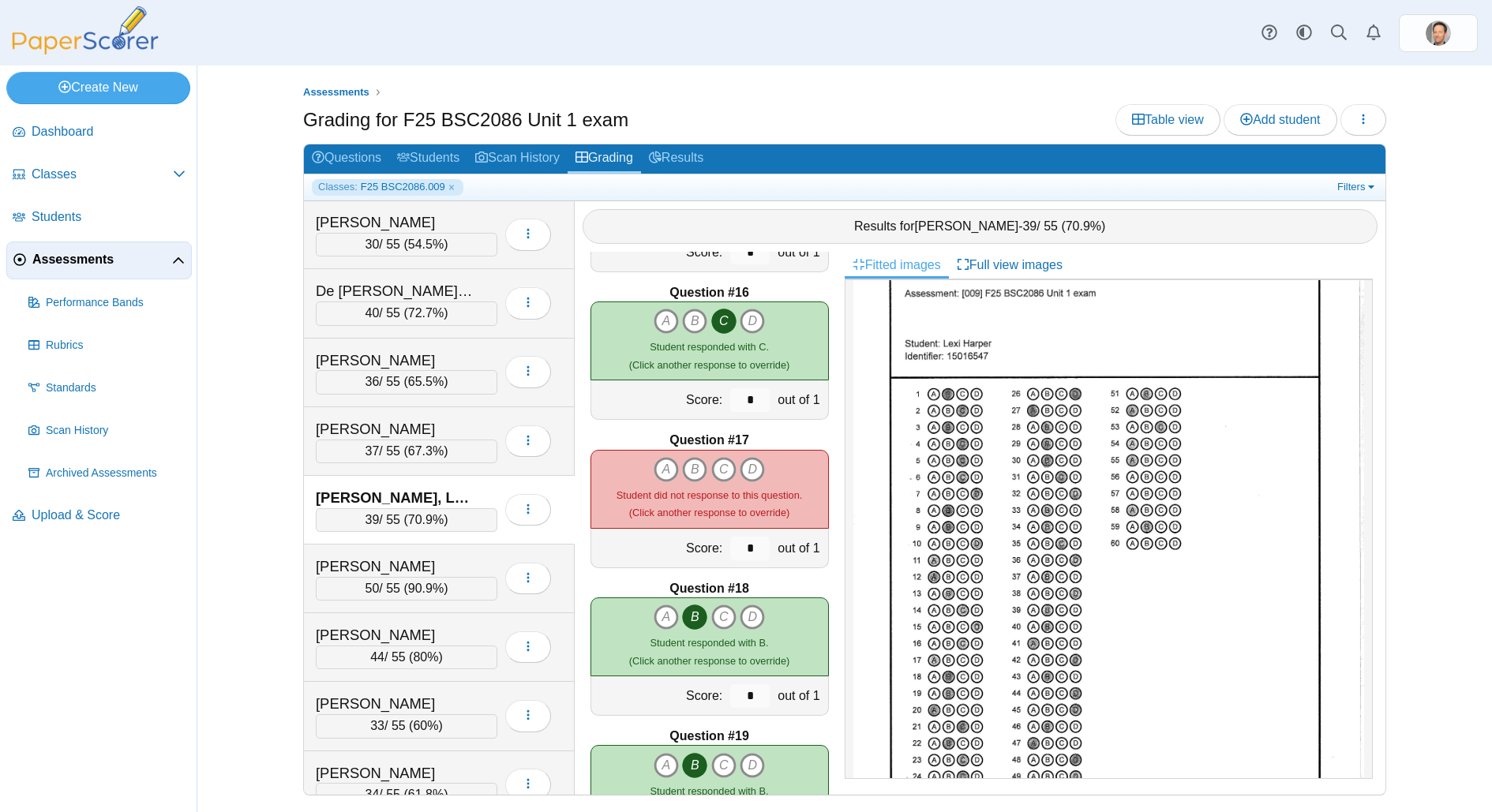
scroll to position [45, 0]
click at [657, 472] on icon "A" at bounding box center [666, 470] width 25 height 25
type input "*"
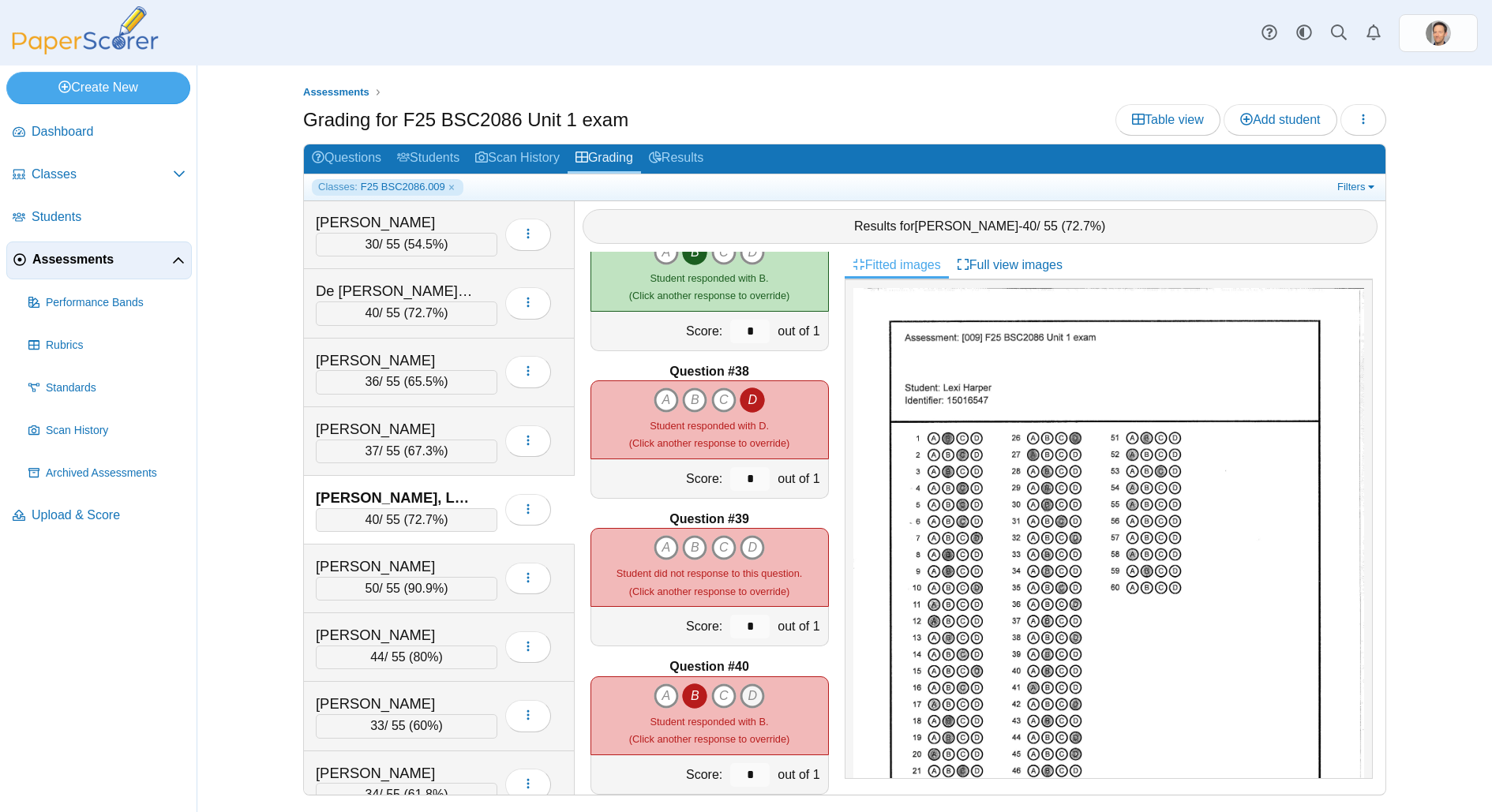
scroll to position [5436, 0]
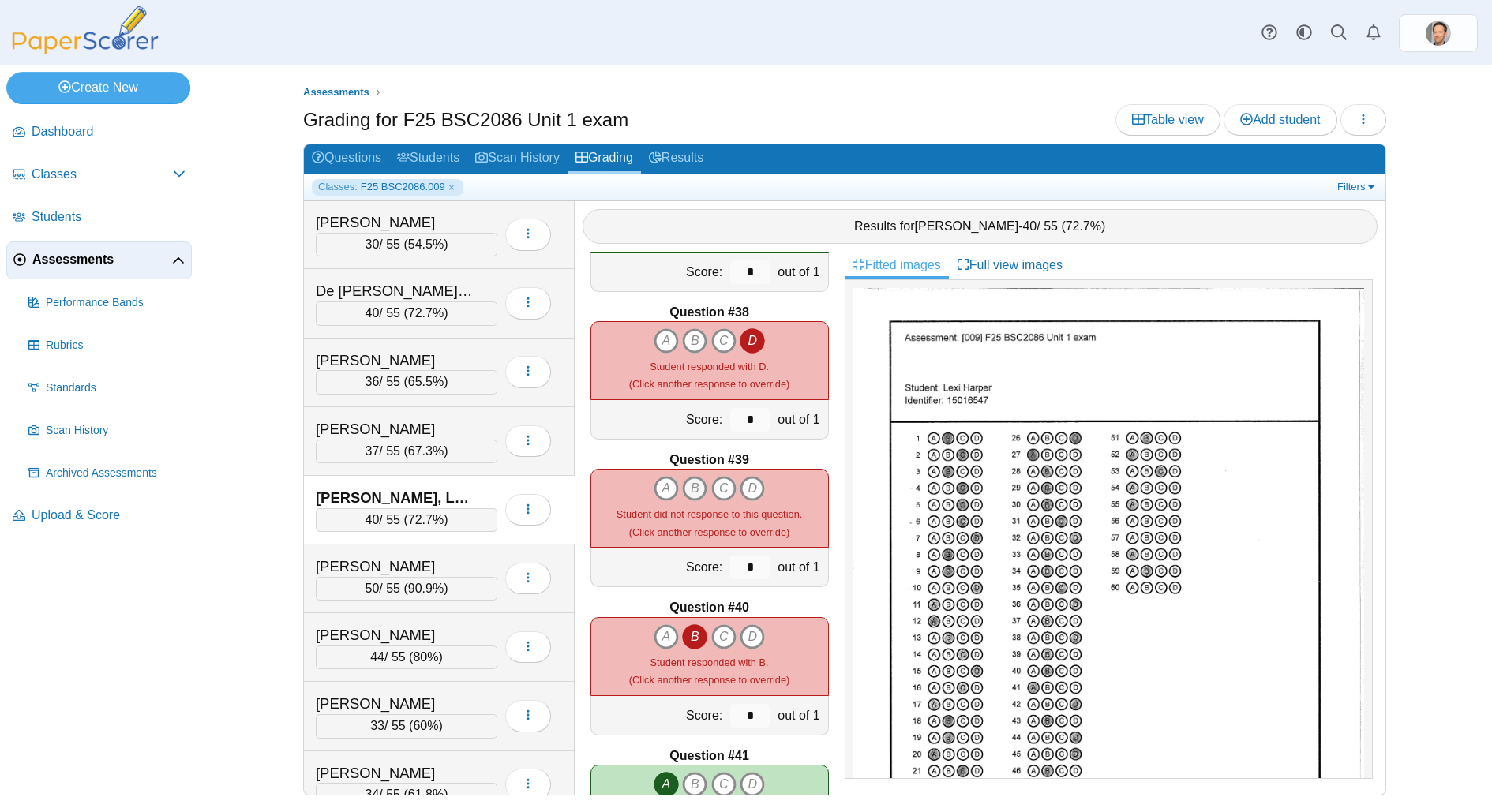
click at [693, 486] on icon "B" at bounding box center [694, 488] width 25 height 25
type input "*"
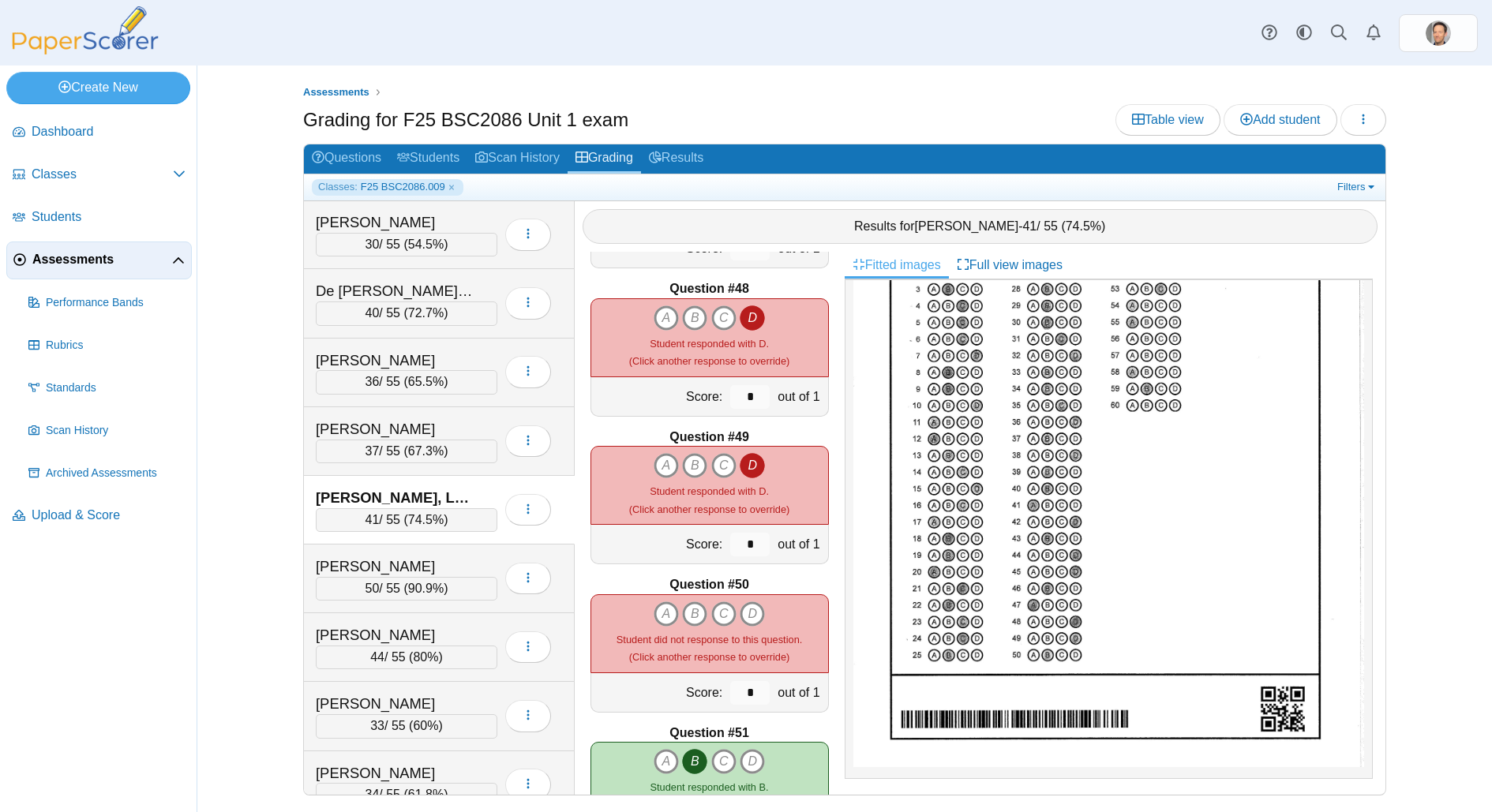
scroll to position [6943, 0]
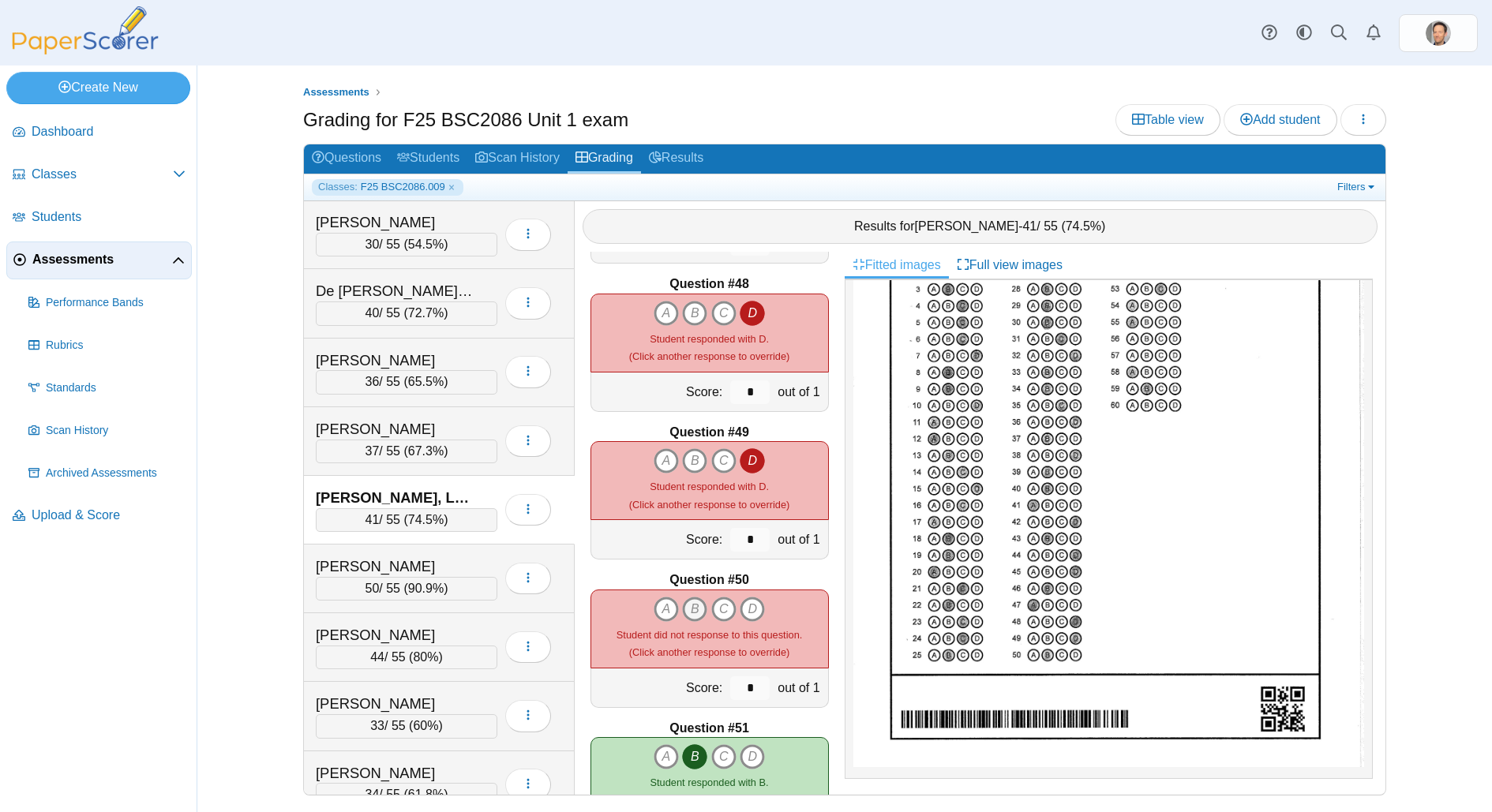
click at [693, 605] on icon "B" at bounding box center [694, 610] width 25 height 25
type input "*"
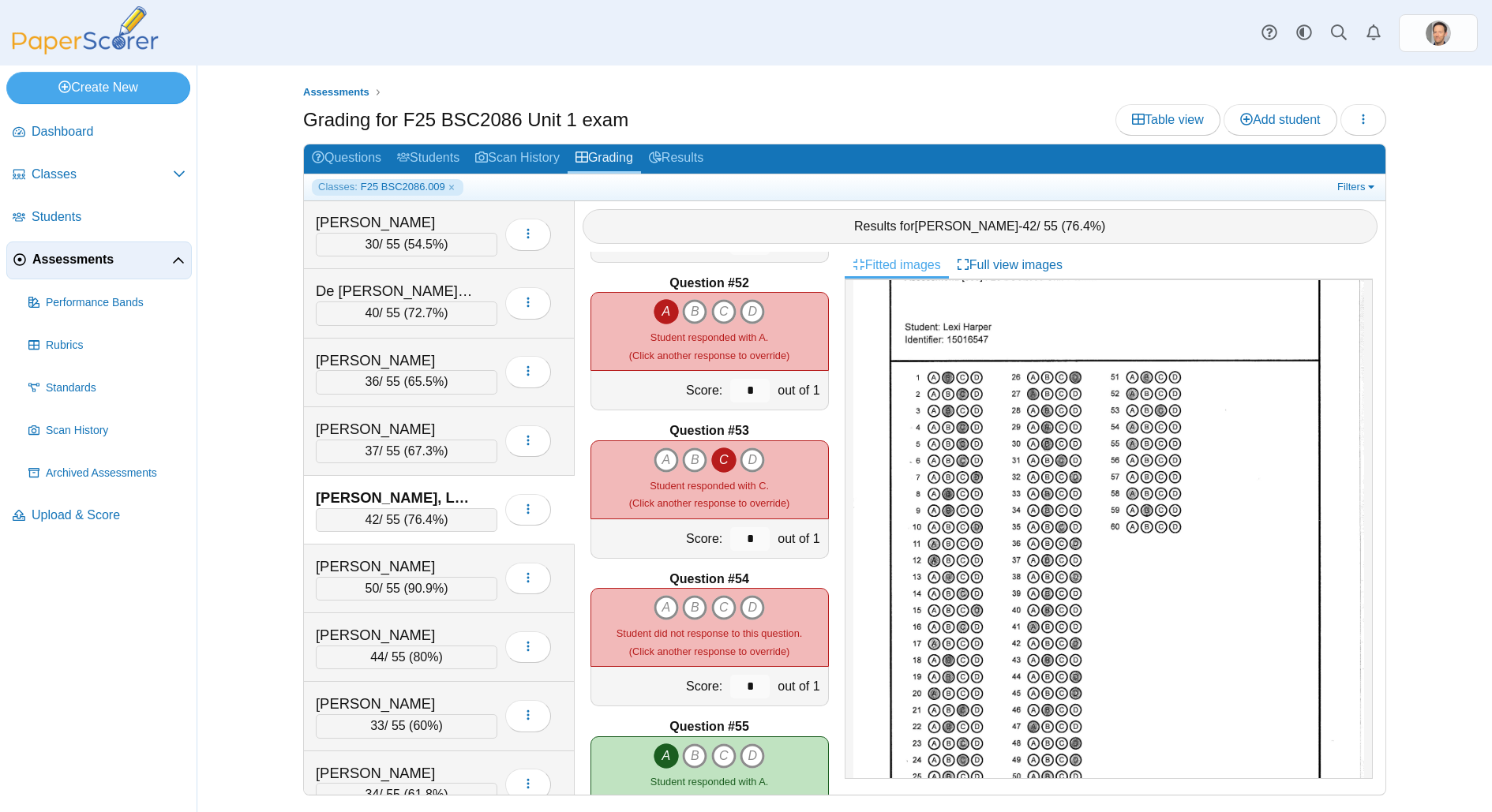
scroll to position [7553, 0]
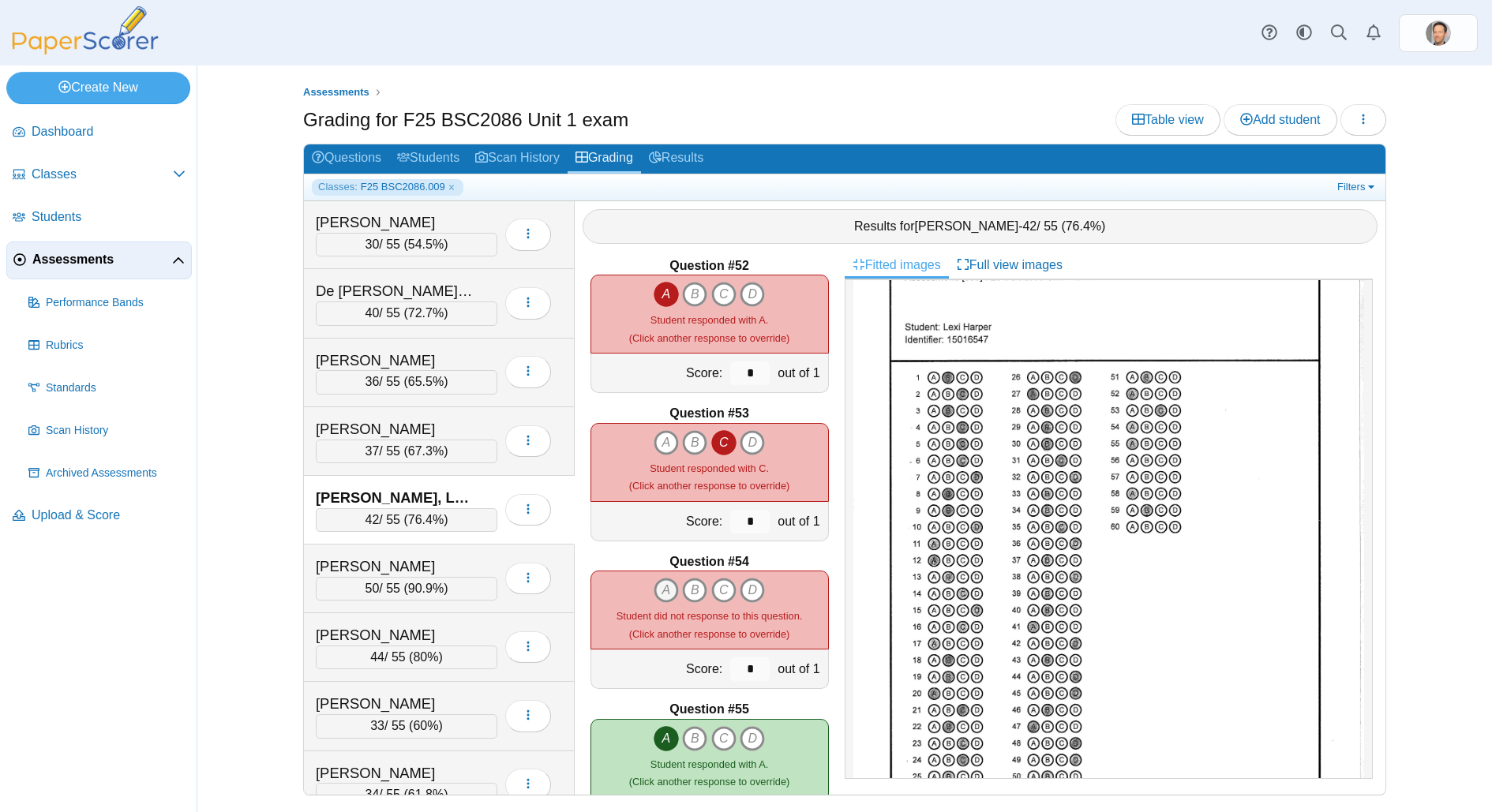
click at [666, 584] on icon "A" at bounding box center [666, 590] width 25 height 25
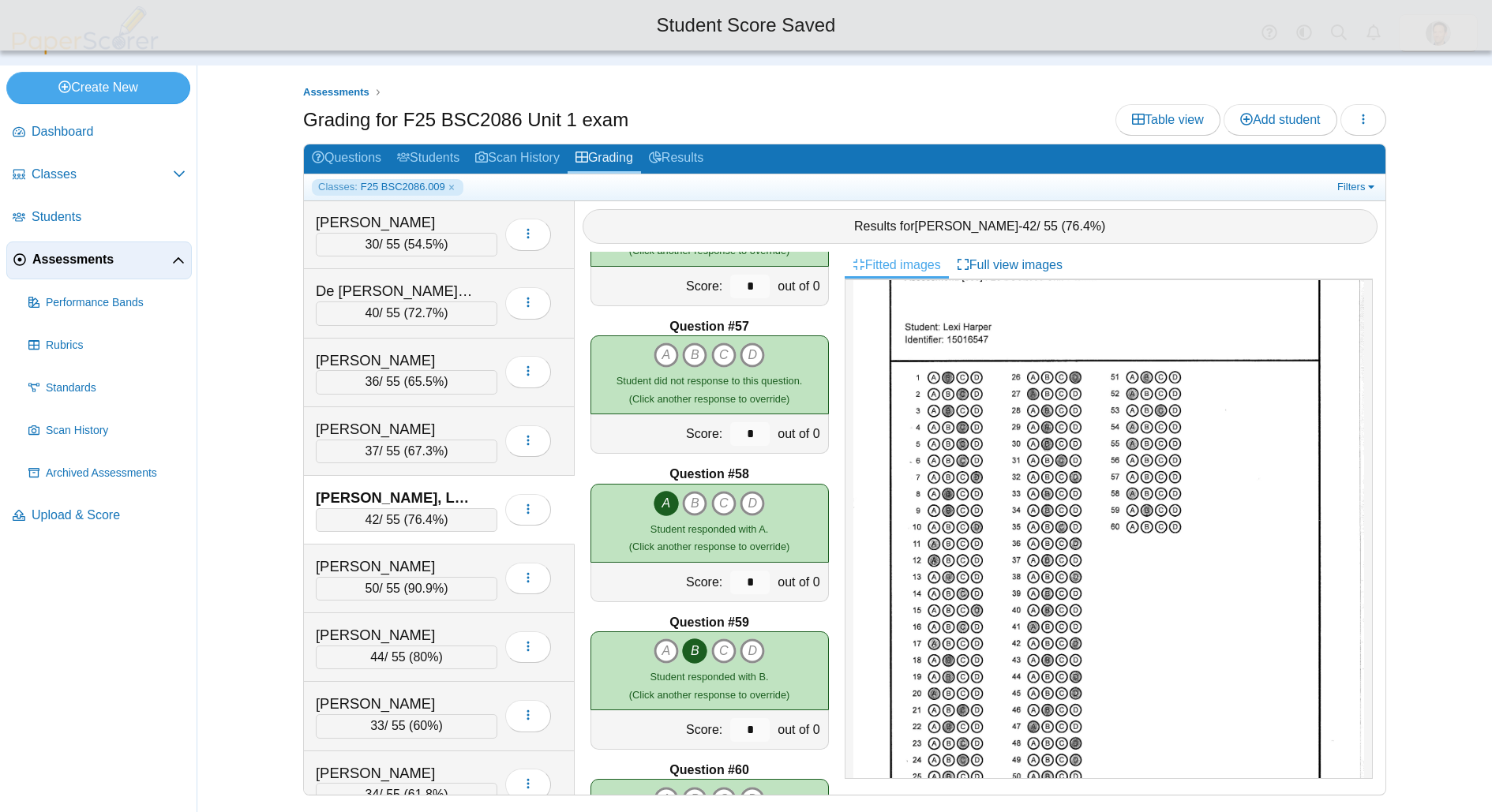
scroll to position [8362, 0]
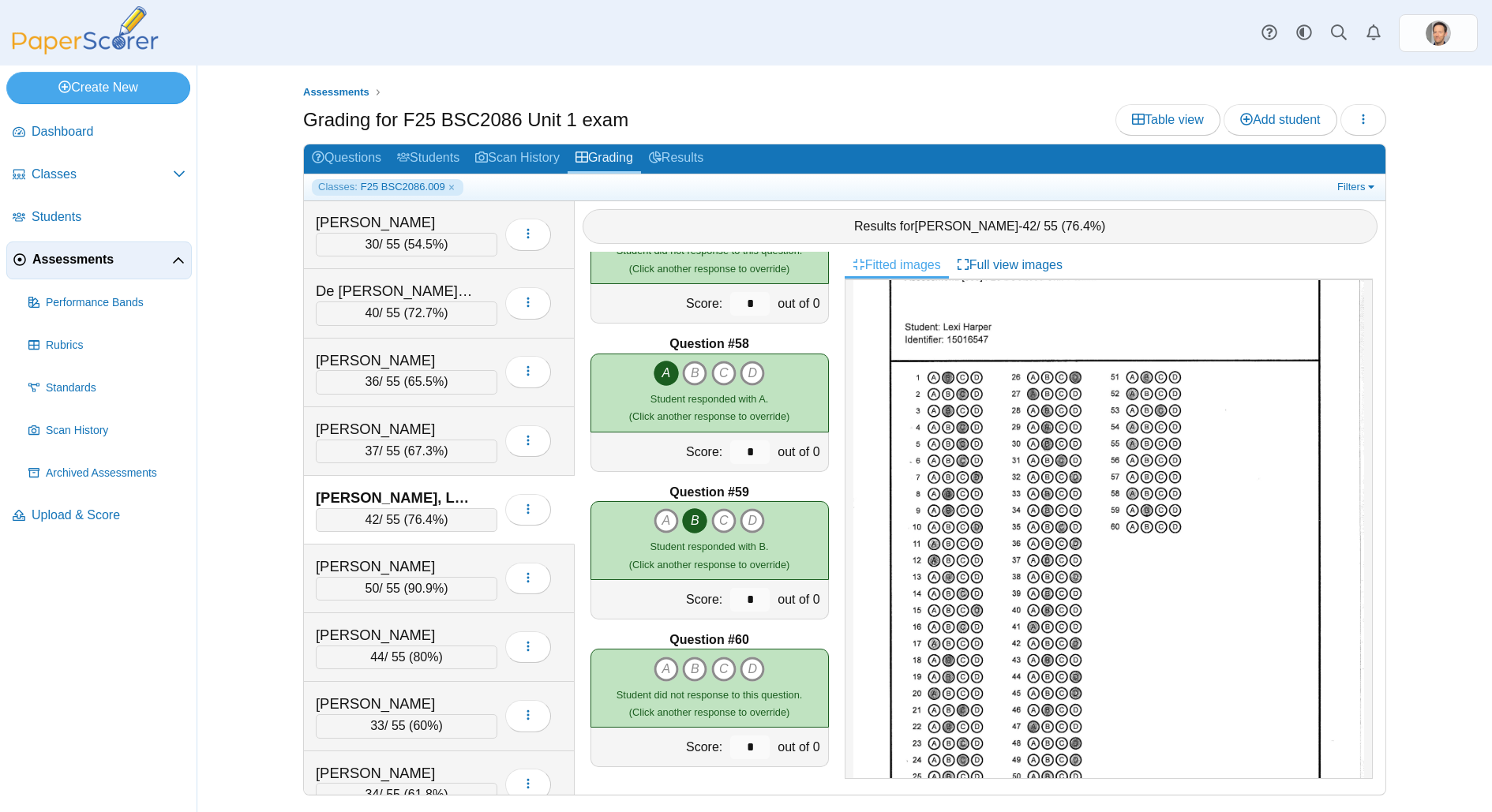
click at [432, 513] on span "76.4%" at bounding box center [426, 520] width 36 height 14
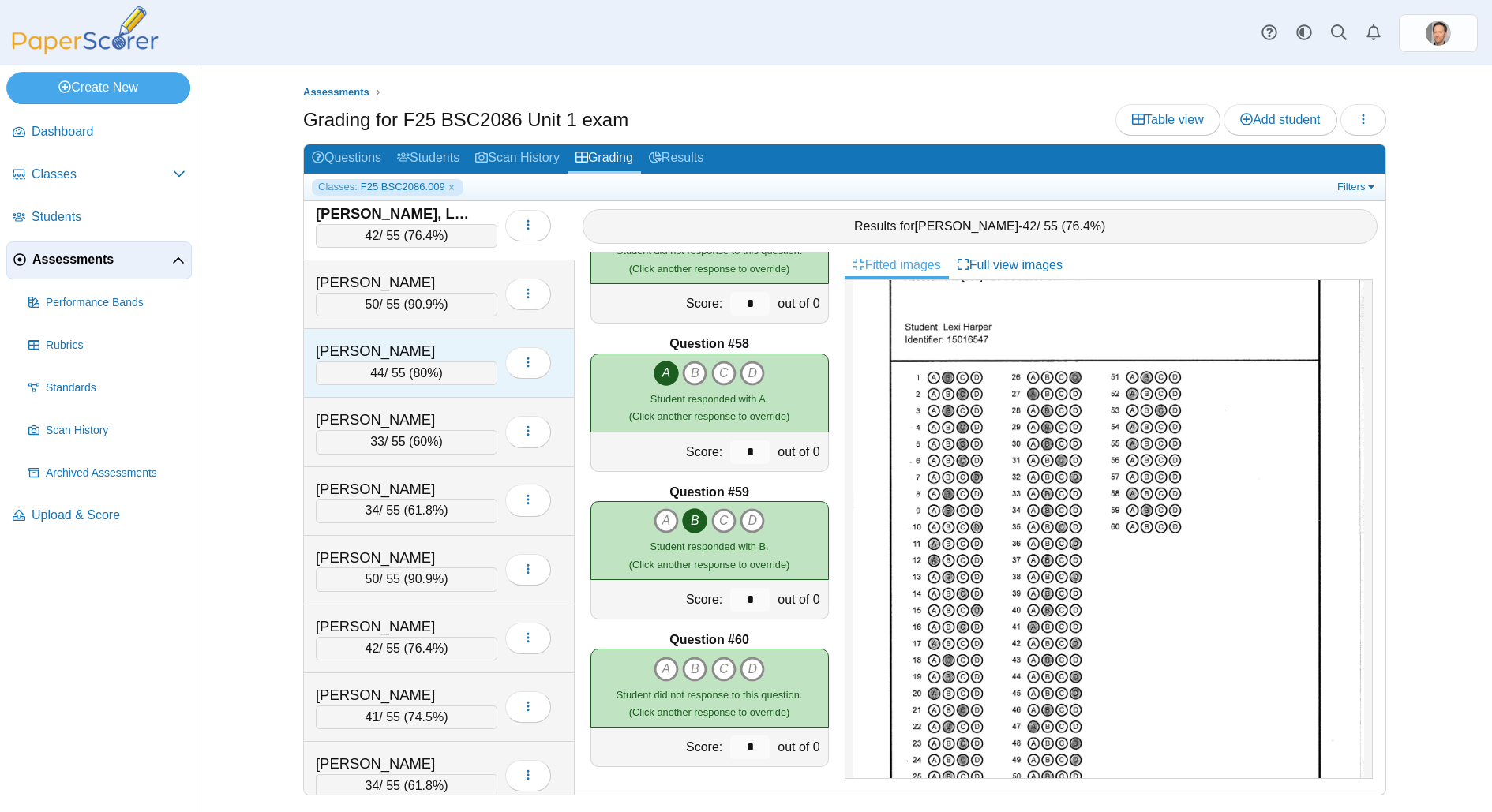
click at [420, 369] on div "44 / 55 ( 80% )" at bounding box center [407, 373] width 182 height 23
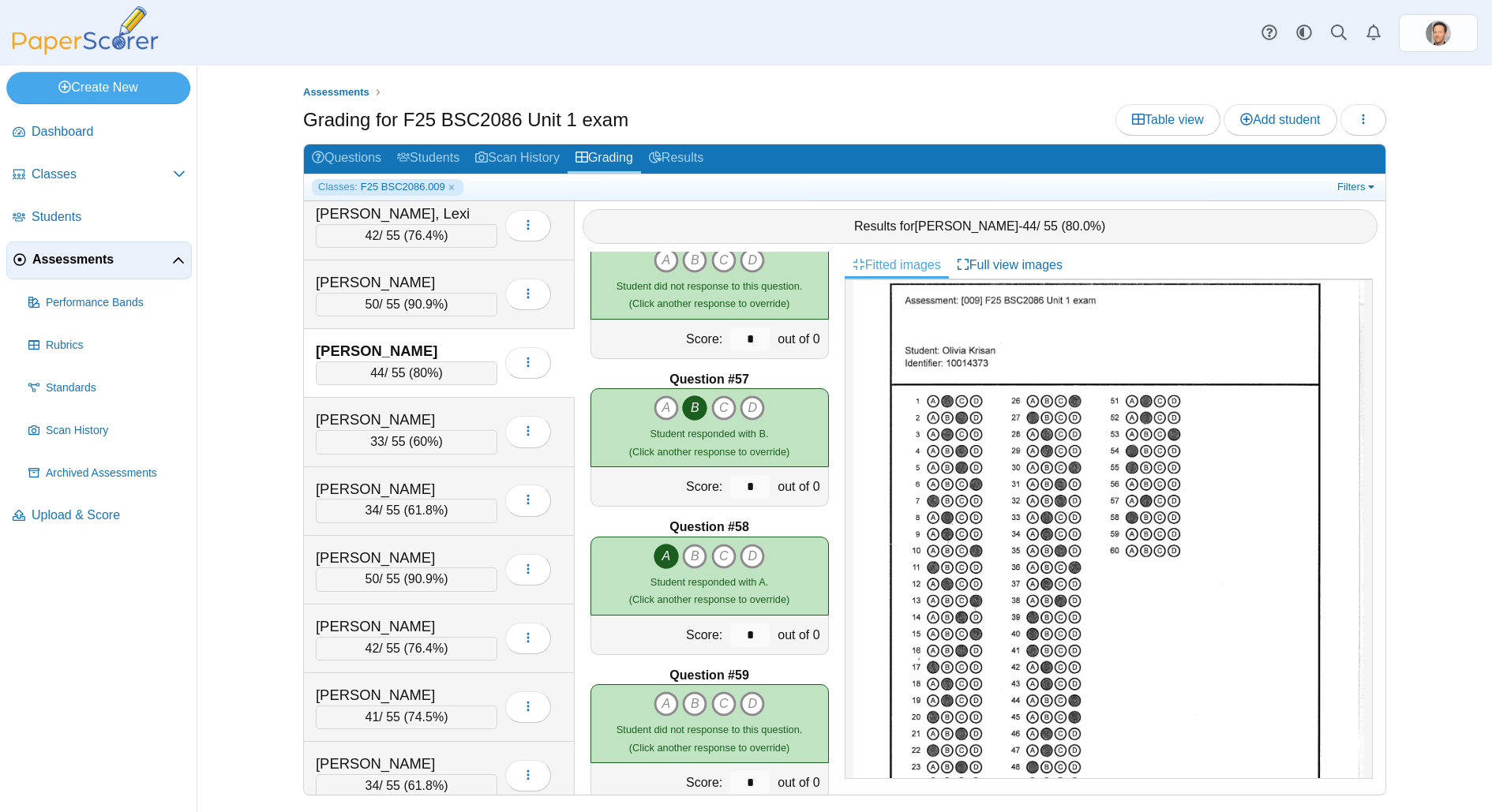
scroll to position [8070, 0]
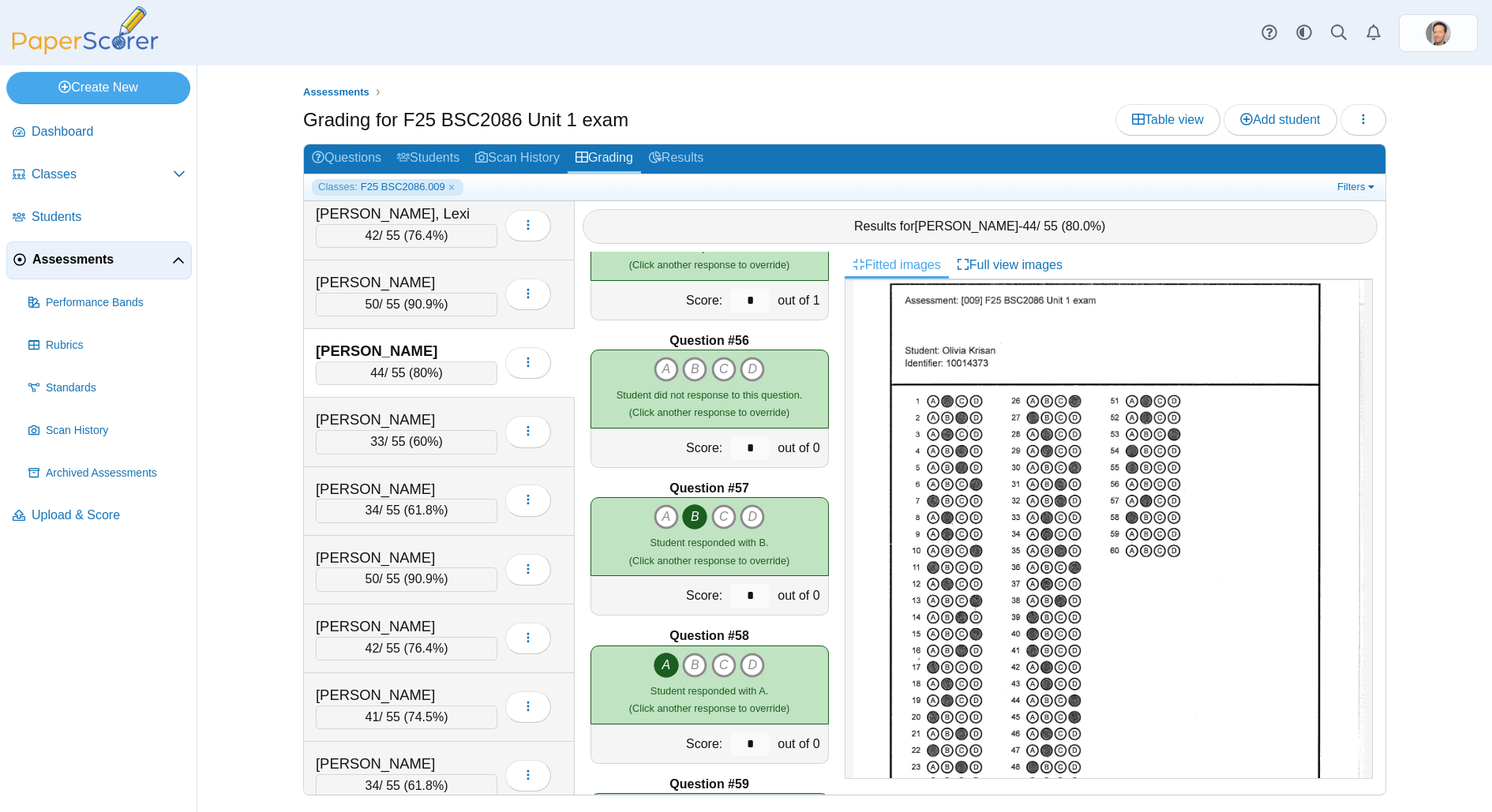
click at [396, 367] on div "44 / 55 ( 80% )" at bounding box center [407, 373] width 182 height 23
click at [371, 435] on span "33" at bounding box center [377, 441] width 15 height 14
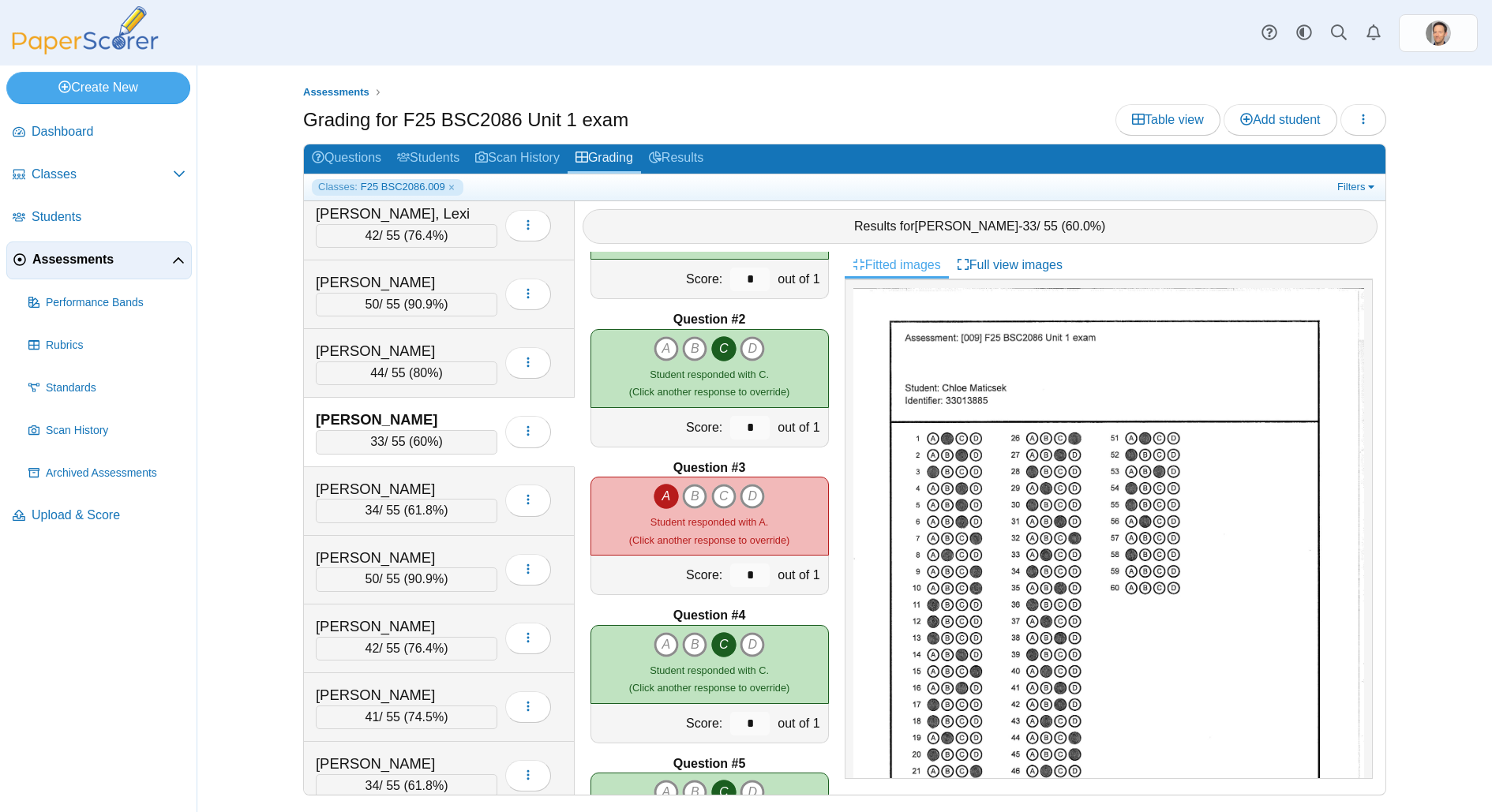
scroll to position [113, 0]
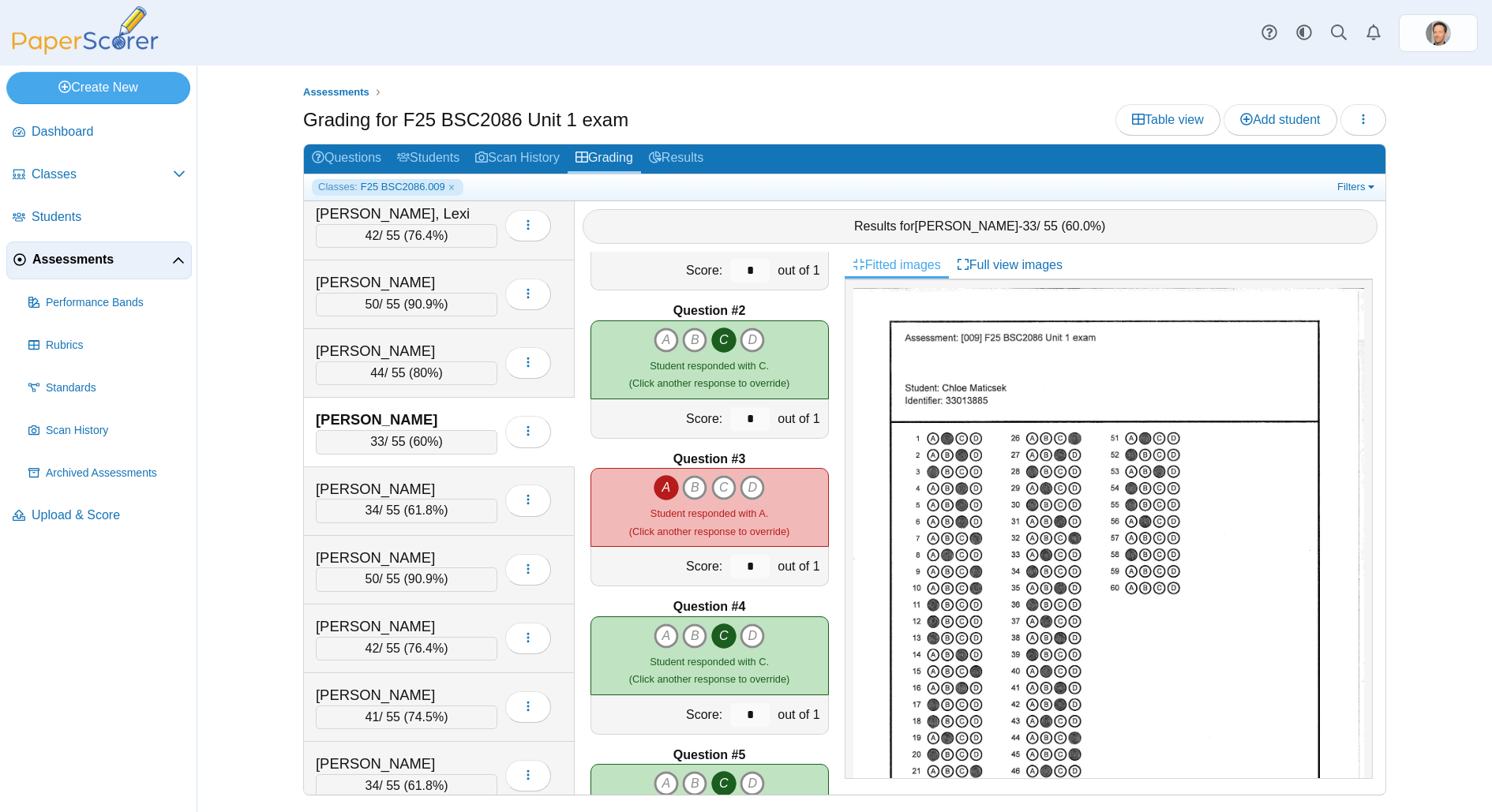
click at [425, 437] on div "33 / 55 ( 60% )" at bounding box center [407, 441] width 182 height 23
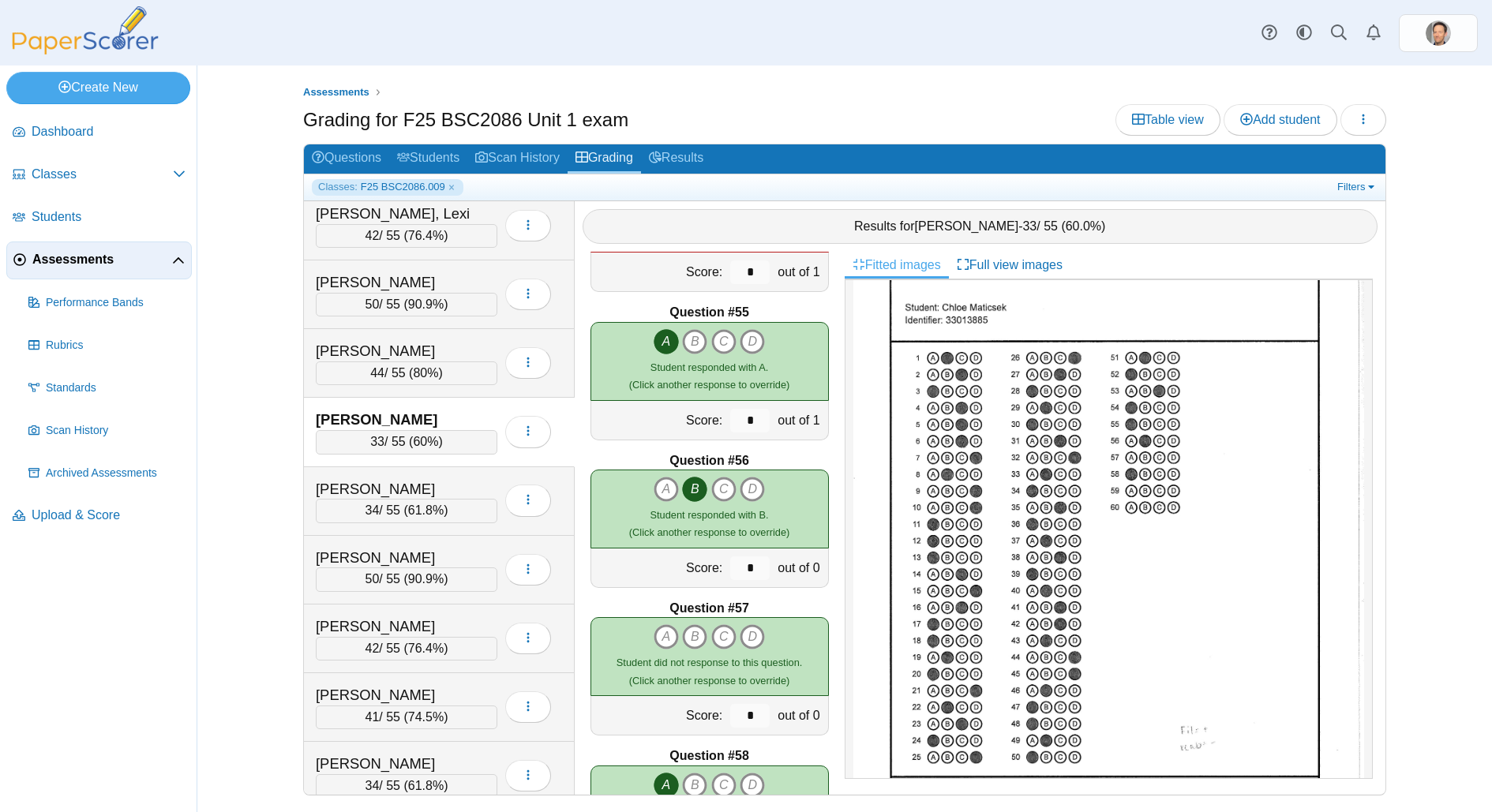
scroll to position [7954, 0]
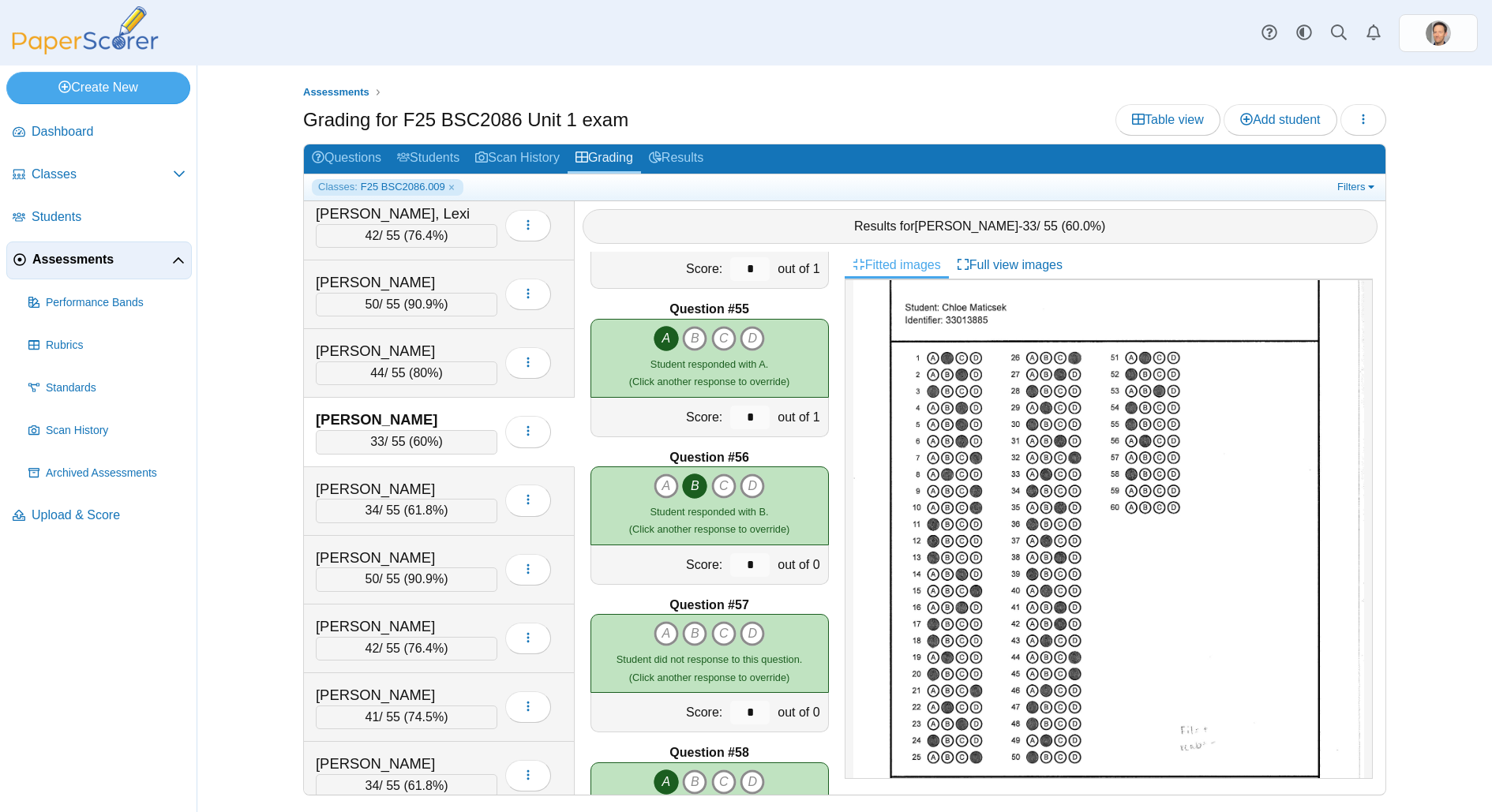
click at [412, 430] on div "33 / 55 ( 60% )" at bounding box center [407, 441] width 182 height 23
